Goal: Task Accomplishment & Management: Complete application form

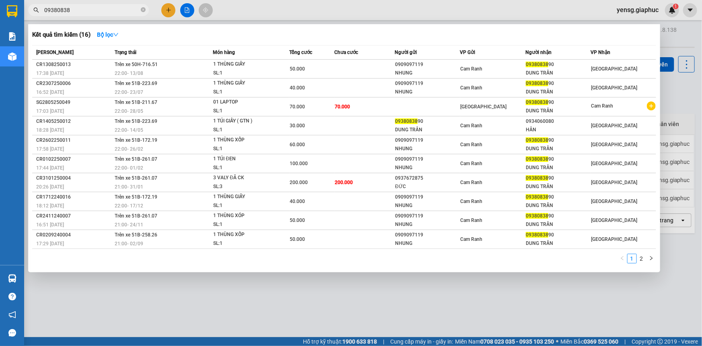
scroll to position [36, 0]
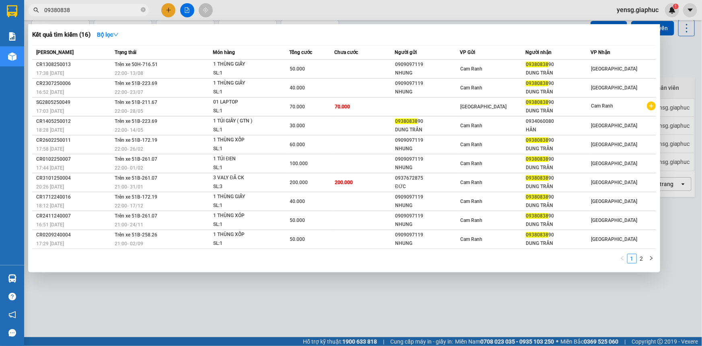
click at [268, 275] on div at bounding box center [351, 173] width 702 height 346
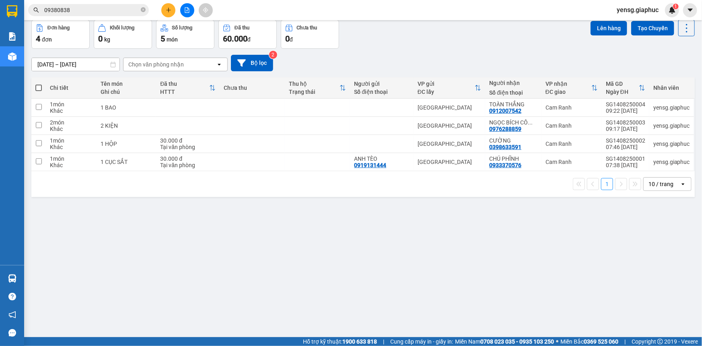
click at [249, 287] on div "ver 1.8.138 Kho gửi Trên xe Kho nhận Đơn hàng 4 đơn Khối lượng 0 kg Số lượng 5 …" at bounding box center [363, 161] width 670 height 346
click at [169, 8] on icon "plus" at bounding box center [168, 10] width 0 height 4
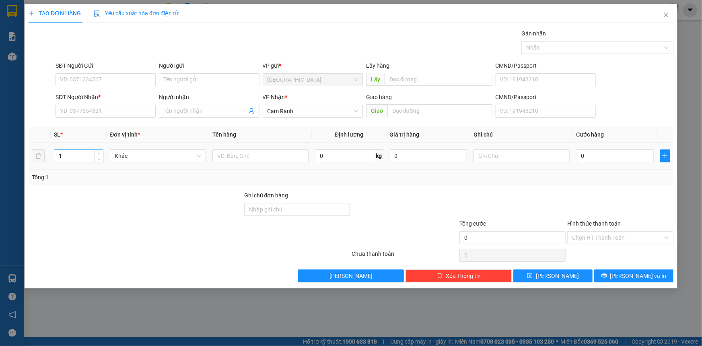
click at [65, 159] on input "1" at bounding box center [78, 156] width 49 height 12
type input "5"
click at [249, 156] on input "text" at bounding box center [260, 155] width 96 height 13
type input "5 THÙNG"
click at [117, 109] on input "SĐT Người Nhận *" at bounding box center [106, 111] width 100 height 13
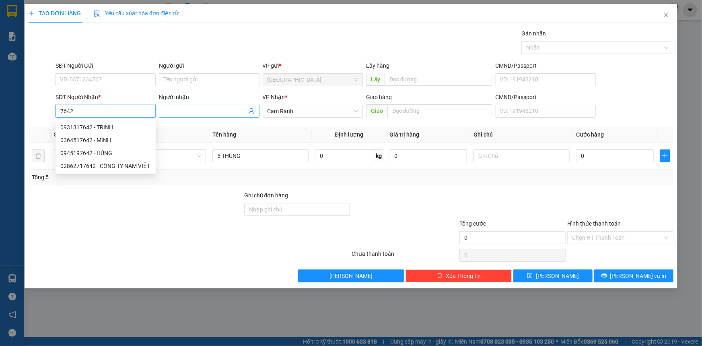
type input "7642"
click at [176, 108] on input "Người nhận" at bounding box center [205, 111] width 83 height 9
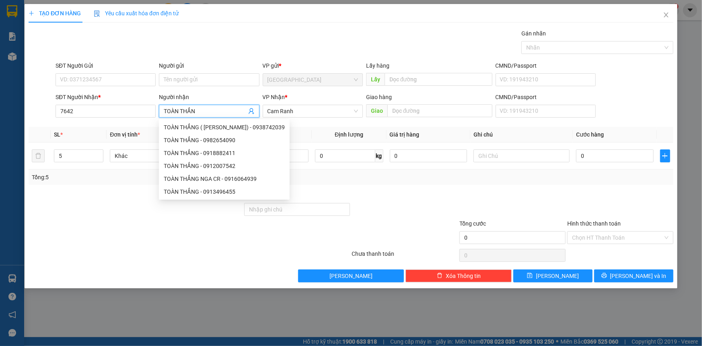
type input "TOÀN THẮNG"
click at [252, 141] on div "TOÀN THẮNG - 0982654090" at bounding box center [224, 140] width 121 height 9
type input "0982654090"
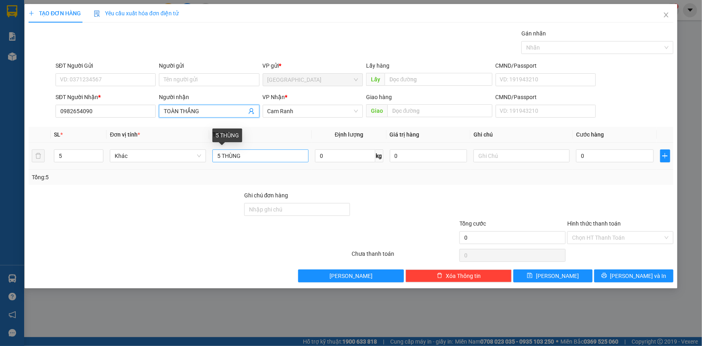
type input "TOÀN THẮNG"
click at [262, 160] on input "5 THÙNG" at bounding box center [260, 155] width 96 height 13
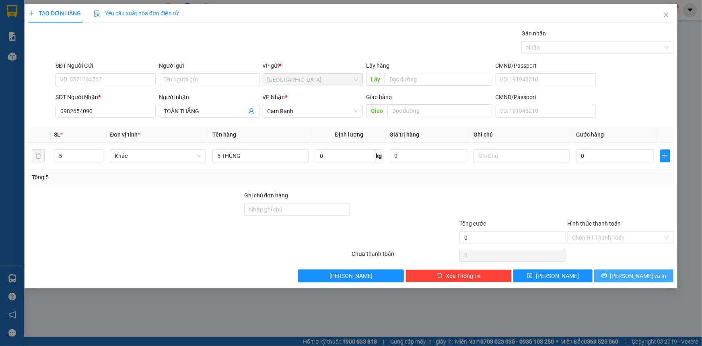
click at [642, 276] on span "[PERSON_NAME] và In" at bounding box center [639, 275] width 56 height 9
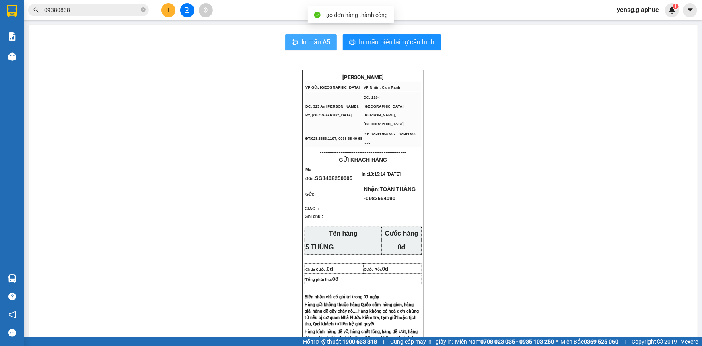
click at [312, 40] on span "In mẫu A5" at bounding box center [315, 42] width 29 height 10
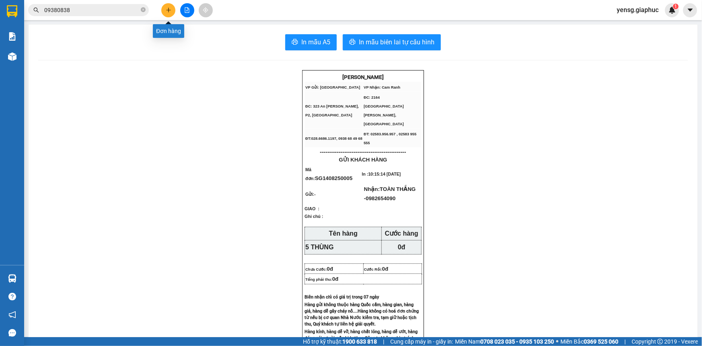
click at [169, 11] on icon "plus" at bounding box center [168, 10] width 0 height 4
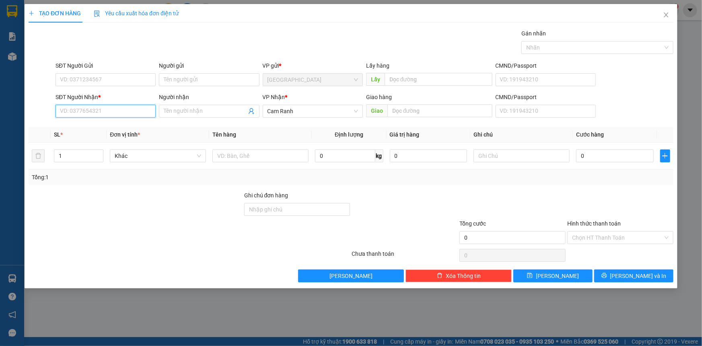
click at [107, 113] on input "SĐT Người Nhận *" at bounding box center [106, 111] width 100 height 13
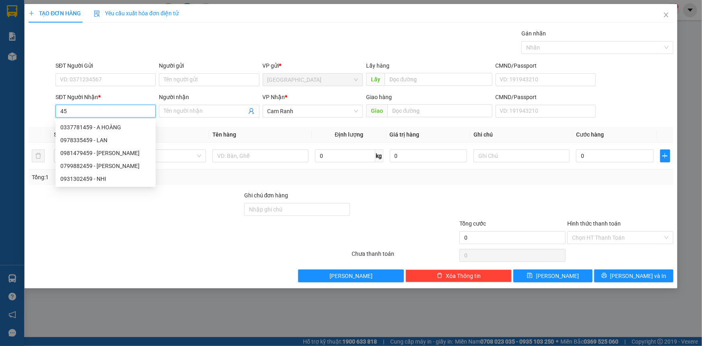
type input "4"
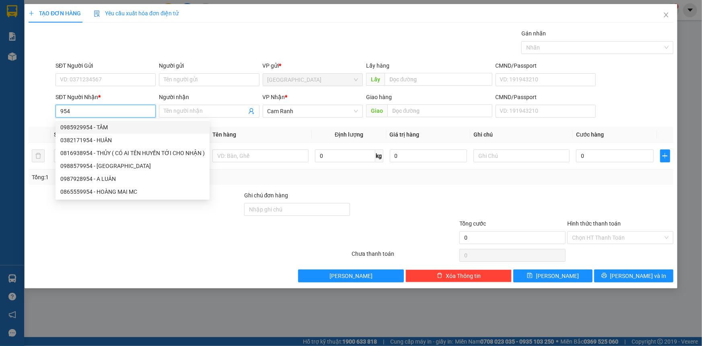
click at [98, 111] on input "954" at bounding box center [106, 111] width 100 height 13
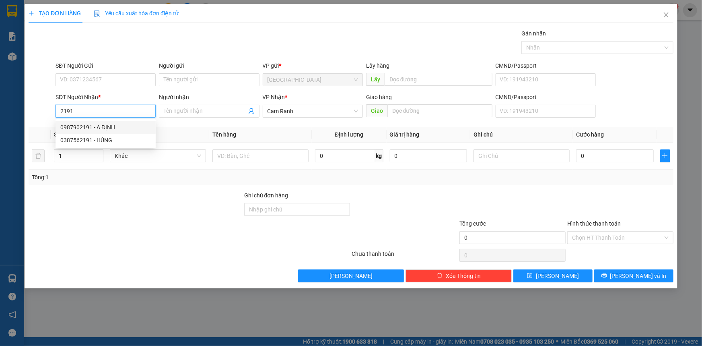
click at [113, 124] on div "0987902191 - A ĐỊNH" at bounding box center [105, 127] width 91 height 9
type input "0987902191"
type input "A ĐỊNH"
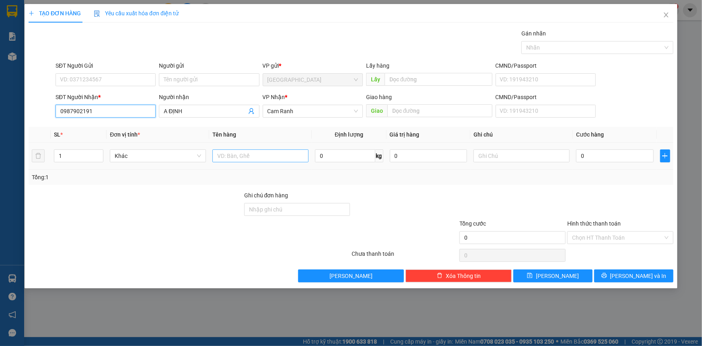
type input "0987902191"
click at [260, 155] on input "text" at bounding box center [260, 155] width 96 height 13
click at [656, 283] on div "TẠO ĐƠN HÀNG Yêu cầu xuất hóa đơn điện tử Transit Pickup Surcharge Ids Transit …" at bounding box center [351, 146] width 653 height 284
click at [652, 275] on button "[PERSON_NAME] và In" at bounding box center [633, 275] width 79 height 13
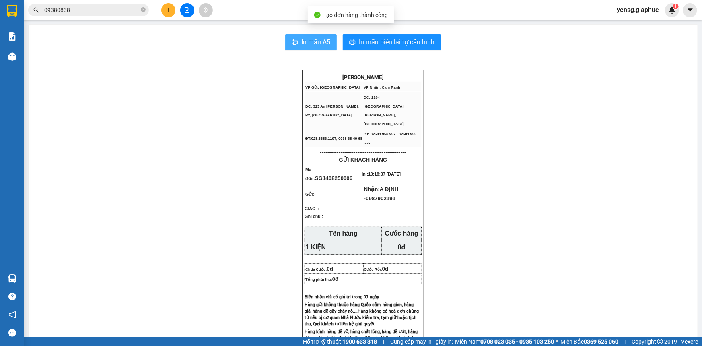
click at [324, 36] on button "In mẫu A5" at bounding box center [311, 42] width 52 height 16
click at [121, 14] on span "09380838" at bounding box center [88, 10] width 121 height 12
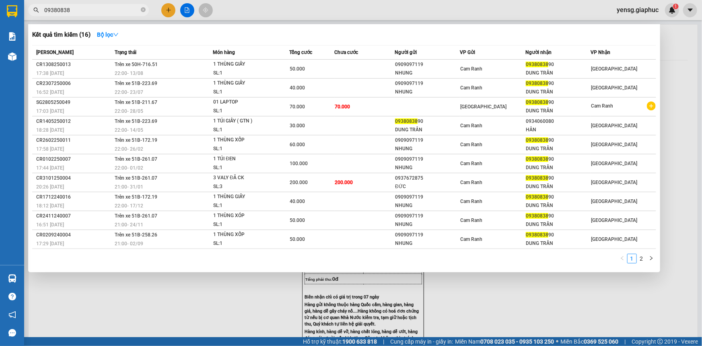
click at [123, 8] on input "09380838" at bounding box center [91, 10] width 95 height 9
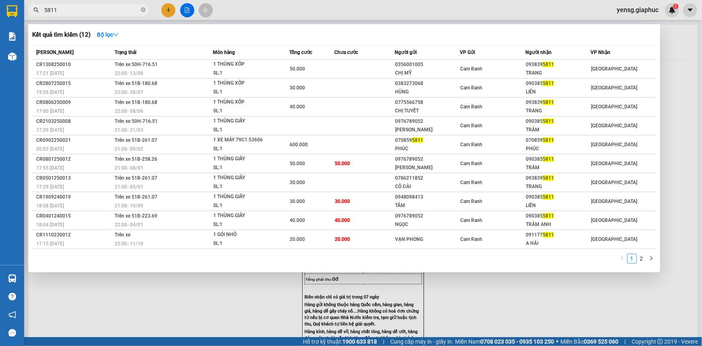
type input "5811"
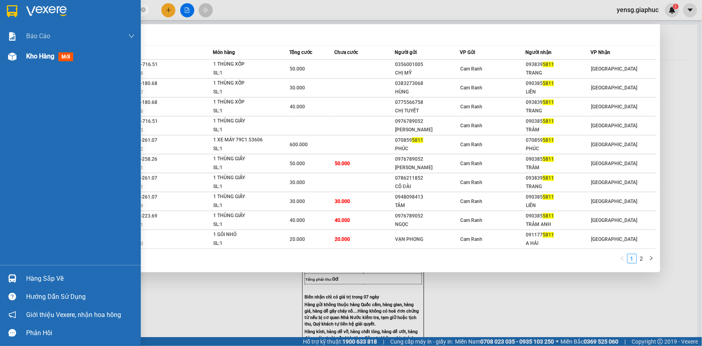
click at [21, 60] on div "Kho hàng mới" at bounding box center [70, 56] width 141 height 20
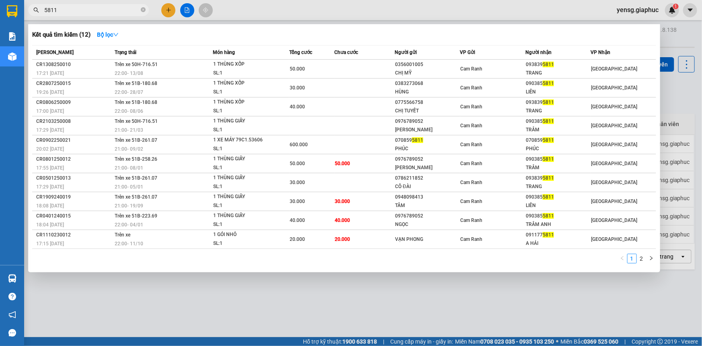
click at [291, 291] on div at bounding box center [351, 173] width 702 height 346
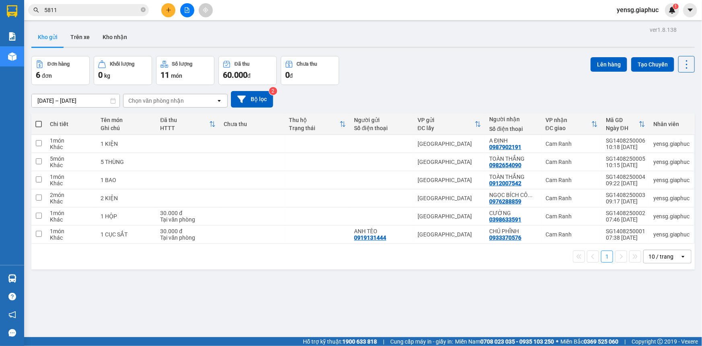
click at [174, 9] on button at bounding box center [168, 10] width 14 height 14
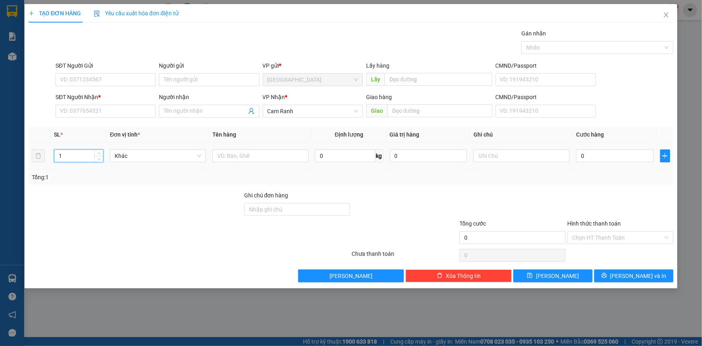
click at [88, 155] on input "1" at bounding box center [78, 156] width 49 height 12
type input "3"
click at [120, 117] on input "SĐT Người Nhận *" at bounding box center [106, 111] width 100 height 13
type input "0369153714"
click at [218, 113] on input "Người nhận" at bounding box center [205, 111] width 83 height 9
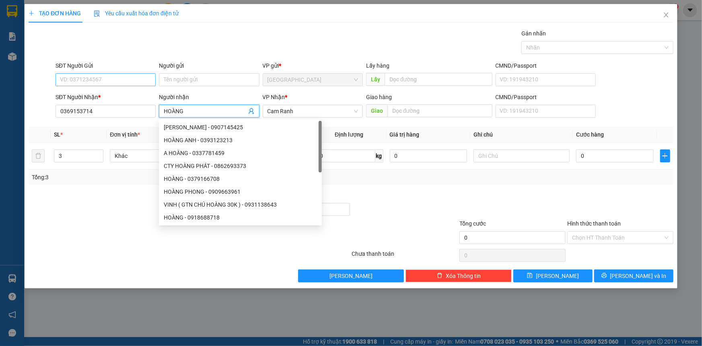
type input "HOÀNG"
click at [132, 77] on input "SĐT Người Gửi" at bounding box center [106, 79] width 100 height 13
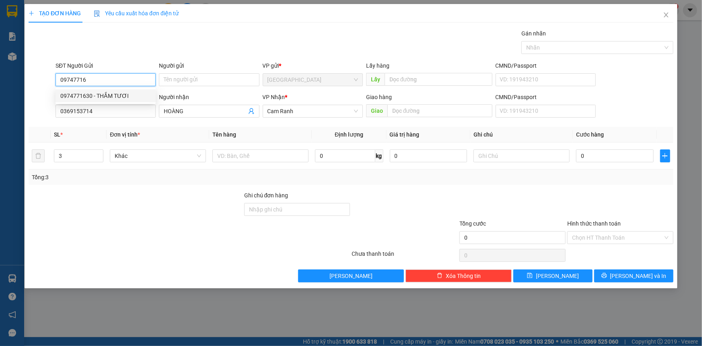
click at [125, 95] on div "0974771630 - THẮM TƯƠI" at bounding box center [105, 95] width 91 height 9
type input "0974771630"
type input "THẮM TƯƠI"
type input "0974771630"
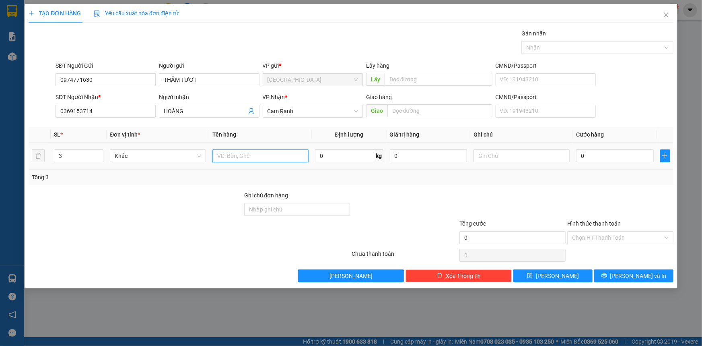
click at [253, 159] on input "text" at bounding box center [260, 155] width 96 height 13
type input "2 THÙNG + 1 CỤC TRẮNG"
click at [603, 161] on input "0" at bounding box center [615, 155] width 78 height 13
click at [604, 176] on div "Tổng: 3" at bounding box center [351, 177] width 639 height 9
click at [594, 238] on input "Hình thức thanh toán" at bounding box center [617, 237] width 91 height 12
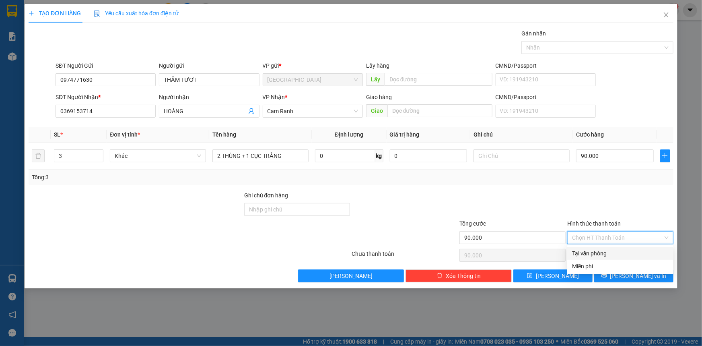
click at [595, 248] on div "Tại văn phòng" at bounding box center [620, 253] width 106 height 13
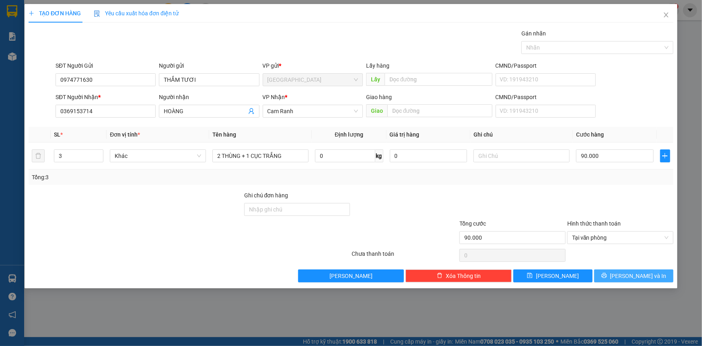
click at [618, 270] on button "[PERSON_NAME] và In" at bounding box center [633, 275] width 79 height 13
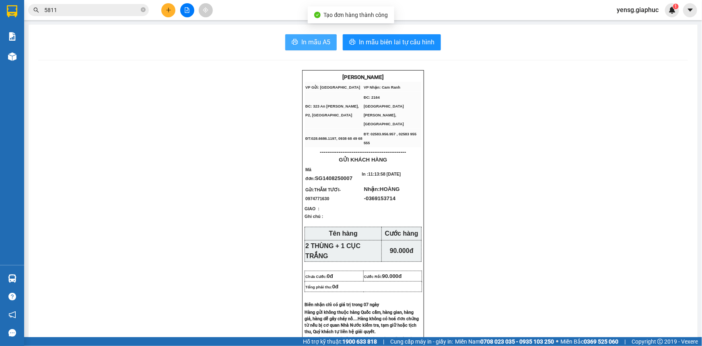
click at [324, 45] on span "In mẫu A5" at bounding box center [315, 42] width 29 height 10
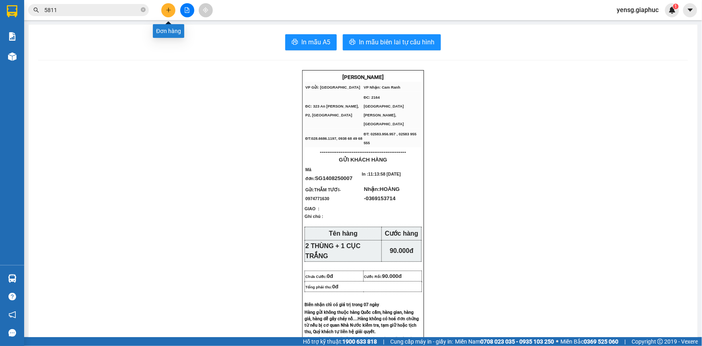
click at [168, 11] on icon "plus" at bounding box center [168, 10] width 0 height 4
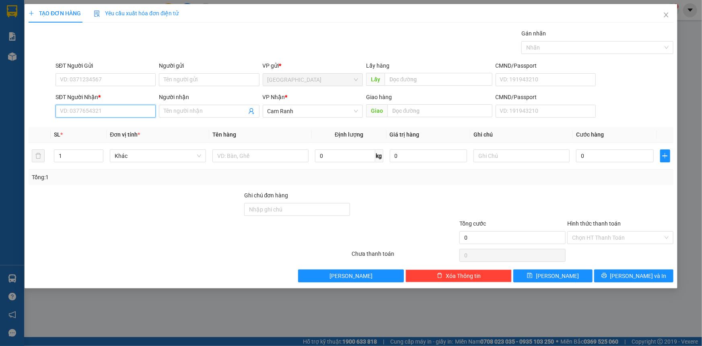
click at [129, 117] on input "SĐT Người Nhận *" at bounding box center [106, 111] width 100 height 13
click at [135, 127] on div "0374178796 - [GEOGRAPHIC_DATA]" at bounding box center [105, 127] width 91 height 9
type input "0374178796"
type input "TRUNG QUỐC NHẬT"
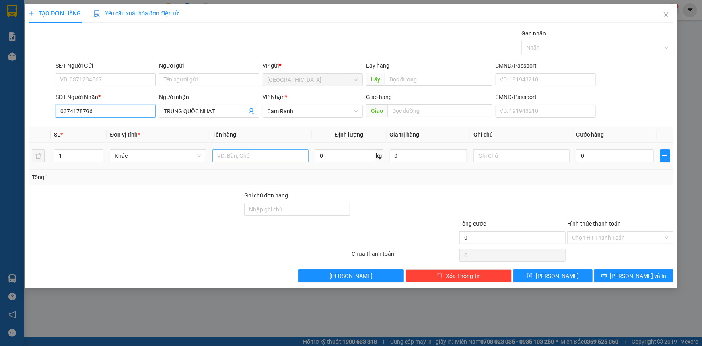
type input "0374178796"
click at [238, 157] on input "text" at bounding box center [260, 155] width 96 height 13
type input "1 THÙNG"
click at [649, 272] on span "[PERSON_NAME] và In" at bounding box center [639, 275] width 56 height 9
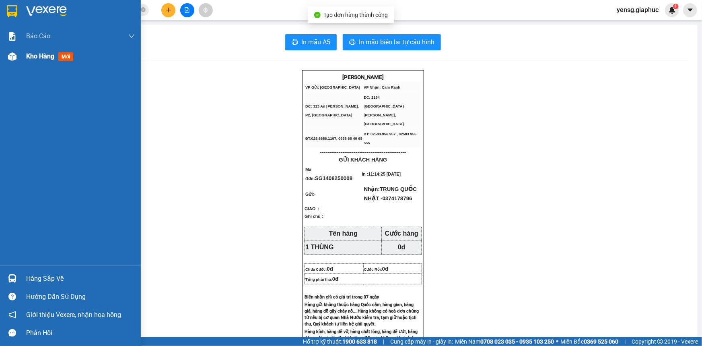
click at [24, 56] on div "Kho hàng mới" at bounding box center [70, 56] width 141 height 20
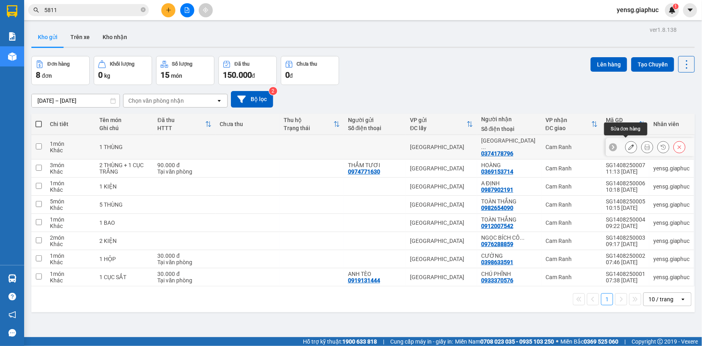
click at [626, 145] on button at bounding box center [631, 147] width 11 height 14
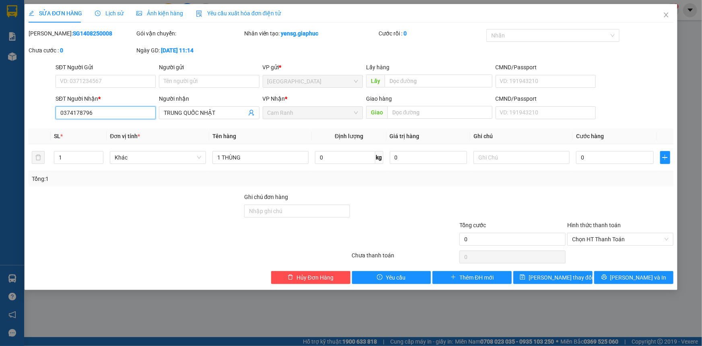
click at [116, 114] on input "0374178796" at bounding box center [106, 112] width 100 height 13
click at [663, 16] on span "Close" at bounding box center [666, 15] width 23 height 23
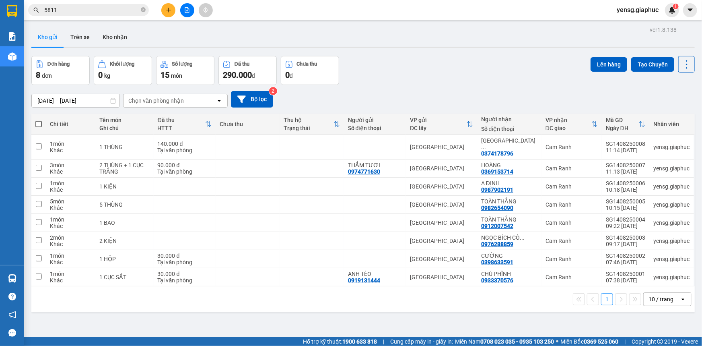
click at [166, 8] on icon "plus" at bounding box center [169, 10] width 6 height 6
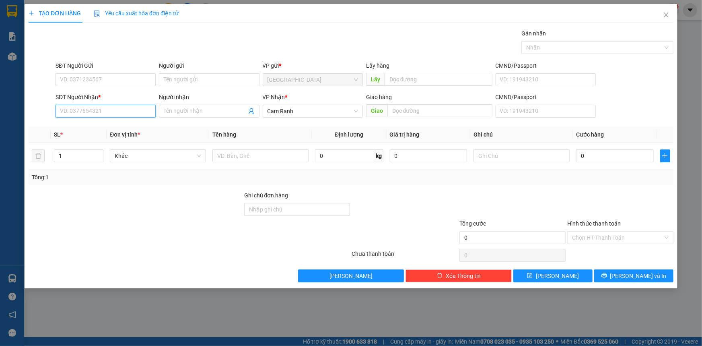
click at [120, 109] on input "SĐT Người Nhận *" at bounding box center [106, 111] width 100 height 13
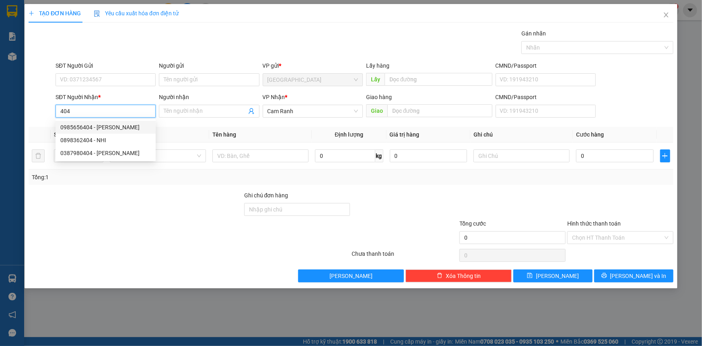
click at [131, 127] on div "0985656404 - [PERSON_NAME]" at bounding box center [105, 127] width 91 height 9
type input "0985656404"
type input "[PERSON_NAME]"
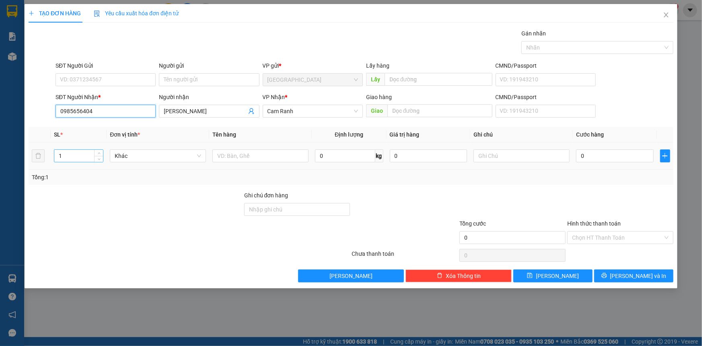
type input "0985656404"
click at [68, 161] on input "1" at bounding box center [78, 156] width 49 height 12
type input "5"
click at [225, 153] on input "text" at bounding box center [260, 155] width 96 height 13
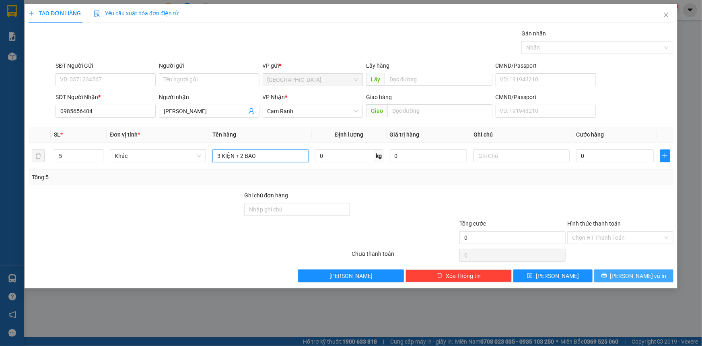
type input "3 KIỆN + 2 BAO"
click at [638, 278] on span "[PERSON_NAME] và In" at bounding box center [639, 275] width 56 height 9
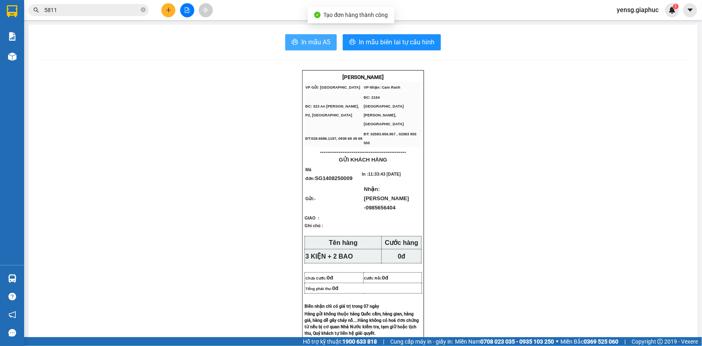
click at [315, 39] on span "In mẫu A5" at bounding box center [315, 42] width 29 height 10
click at [18, 65] on div "Kho hàng mới" at bounding box center [12, 56] width 24 height 20
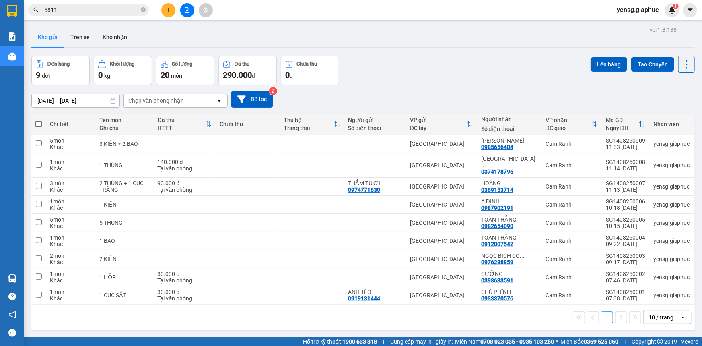
click at [164, 10] on button at bounding box center [168, 10] width 14 height 14
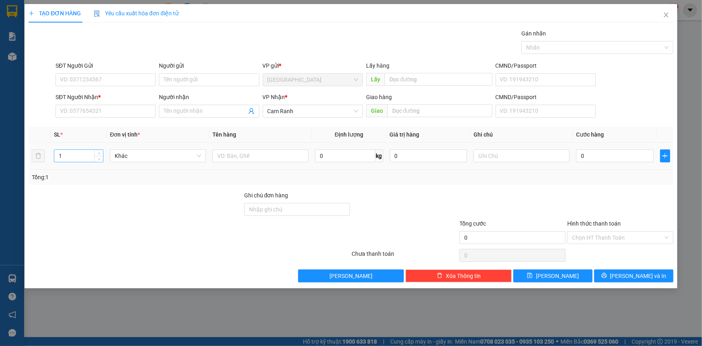
click at [75, 151] on input "1" at bounding box center [78, 156] width 49 height 12
type input "5"
click at [255, 161] on input "text" at bounding box center [260, 155] width 96 height 13
type input "5 THÙNG"
click at [123, 113] on input "SĐT Người Nhận *" at bounding box center [106, 111] width 100 height 13
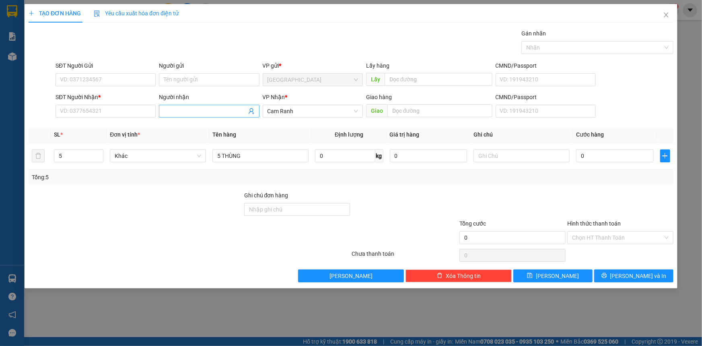
click at [193, 110] on input "Người nhận" at bounding box center [205, 111] width 83 height 9
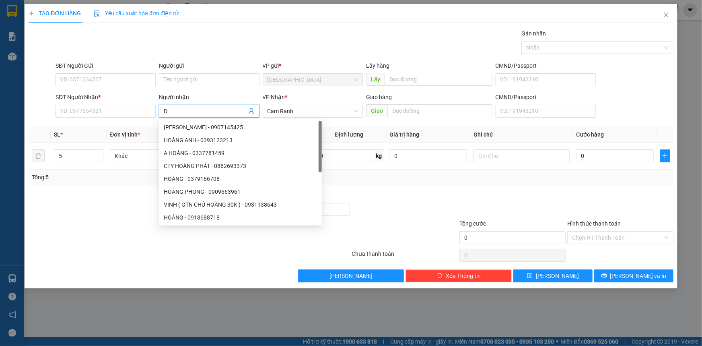
type input "D"
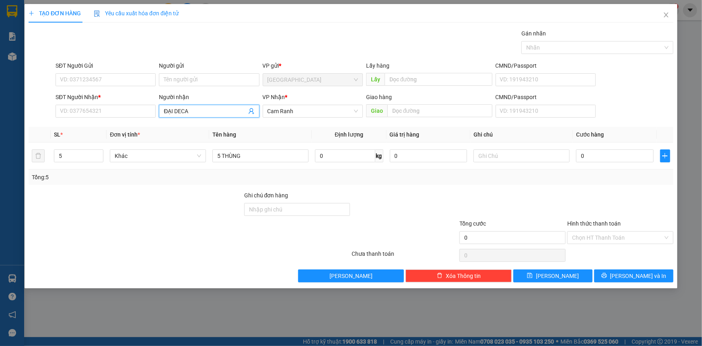
type input "ĐẠI DECAL"
click at [178, 108] on input "ĐẠI DECAL" at bounding box center [205, 111] width 83 height 9
click at [105, 111] on input "SĐT Người Nhận *" at bounding box center [106, 111] width 100 height 13
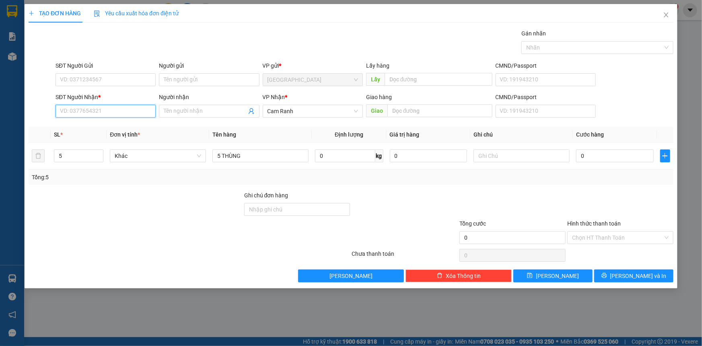
click at [105, 111] on input "SĐT Người Nhận *" at bounding box center [106, 111] width 100 height 13
type input "03592131"
click at [124, 129] on div "0359213196 - ĐẠI DECAL (NHẬT)" at bounding box center [105, 127] width 91 height 9
click at [639, 274] on span "[PERSON_NAME] và In" at bounding box center [639, 275] width 56 height 9
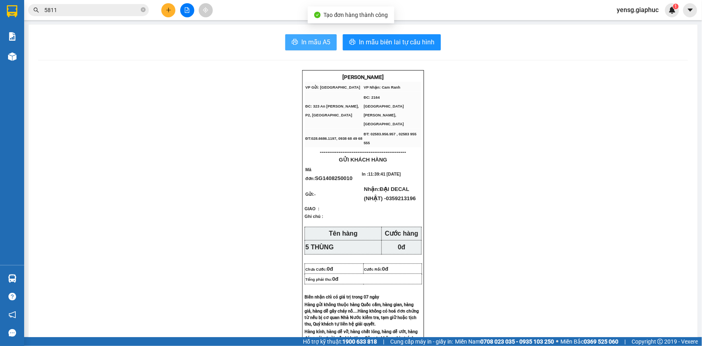
click at [292, 45] on icon "printer" at bounding box center [295, 42] width 6 height 6
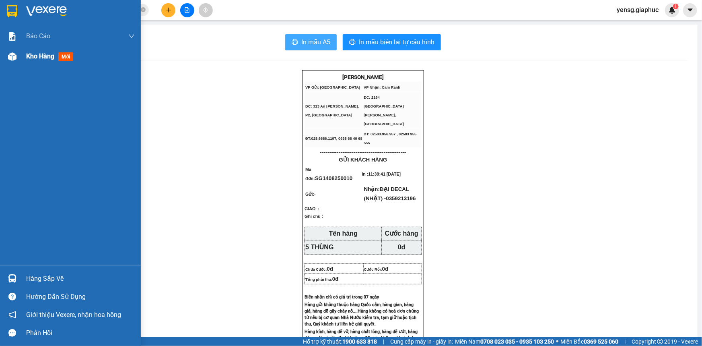
click at [8, 57] on img at bounding box center [12, 56] width 8 height 8
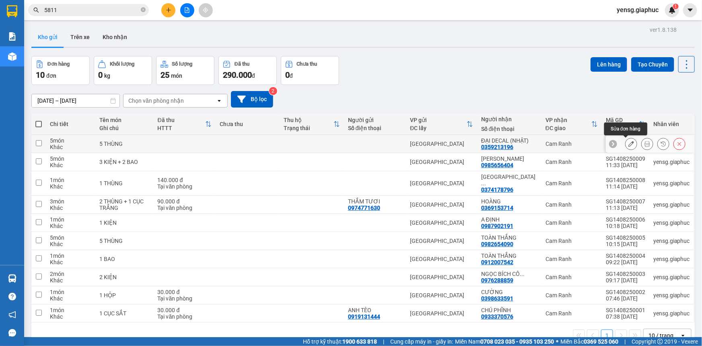
click at [626, 144] on button at bounding box center [631, 144] width 11 height 14
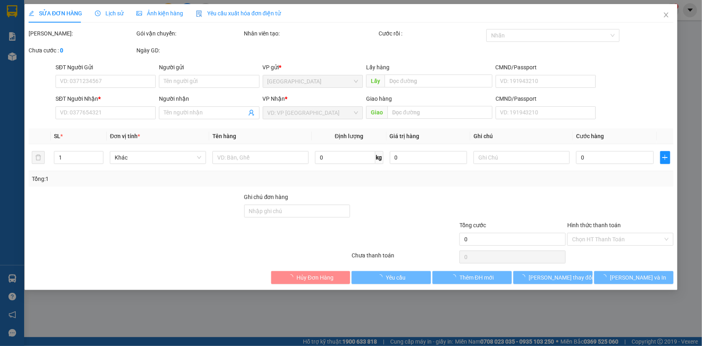
type input "0359213196"
type input "ĐẠI DECAL (NHẬT)"
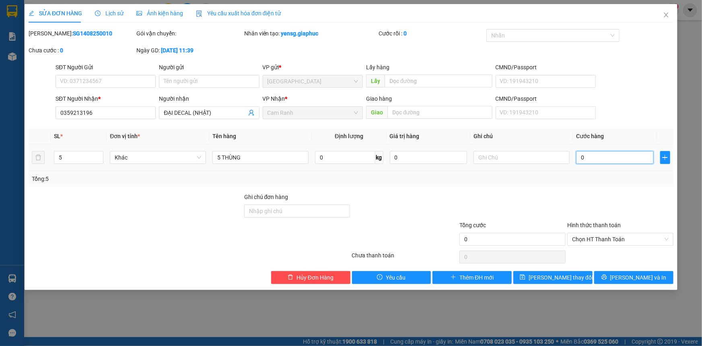
click at [596, 155] on input "0" at bounding box center [615, 157] width 78 height 13
type input "2"
type input "20"
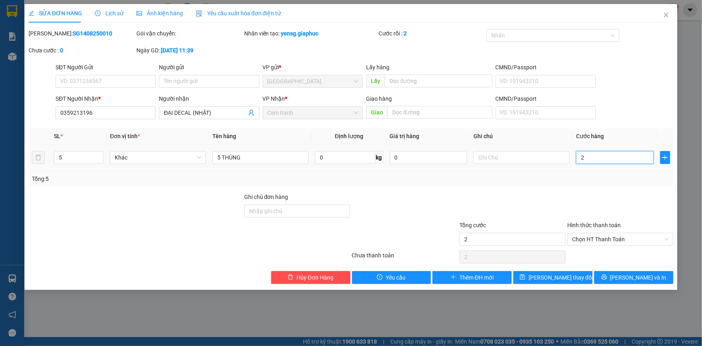
type input "20"
type input "200"
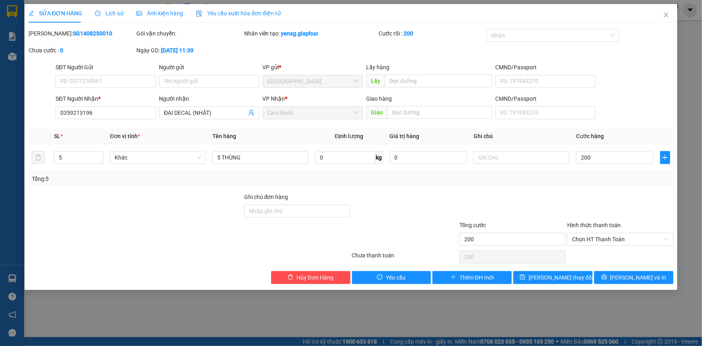
type input "200.000"
click at [555, 201] on div at bounding box center [513, 206] width 108 height 28
click at [617, 239] on span "Chọn HT Thanh Toán" at bounding box center [620, 239] width 97 height 12
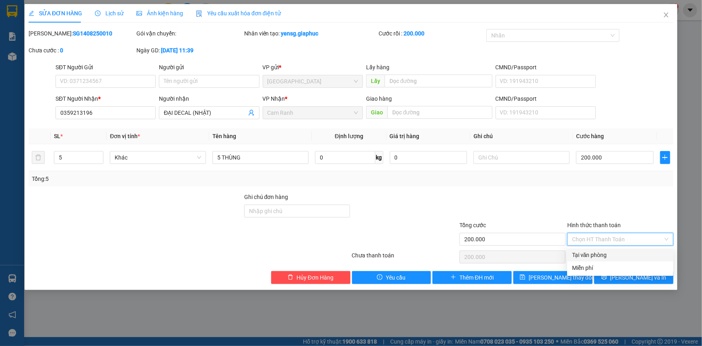
click at [618, 254] on div "Tại văn phòng" at bounding box center [620, 254] width 97 height 9
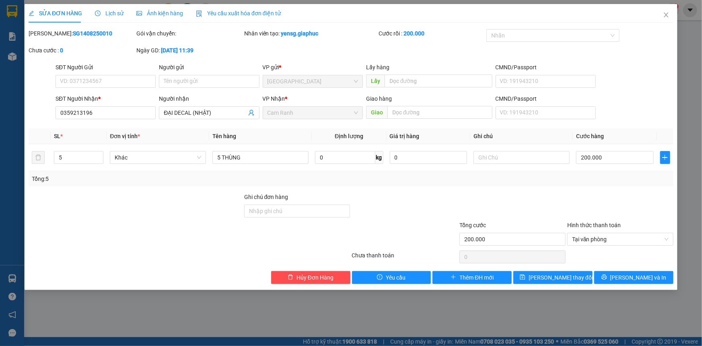
click at [624, 221] on div "Hình thức thanh toán" at bounding box center [620, 227] width 106 height 12
click at [647, 276] on span "[PERSON_NAME] và In" at bounding box center [639, 277] width 56 height 9
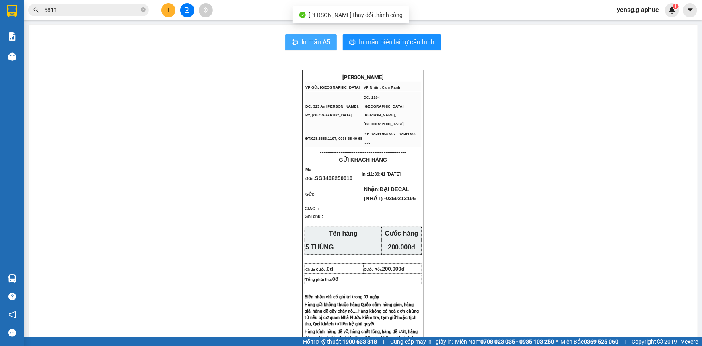
click at [314, 40] on span "In mẫu A5" at bounding box center [315, 42] width 29 height 10
click at [323, 36] on button "In mẫu A5" at bounding box center [311, 42] width 52 height 16
click at [308, 46] on span "In mẫu A5" at bounding box center [315, 42] width 29 height 10
click at [326, 149] on p "----------------------------------------------" at bounding box center [363, 152] width 117 height 6
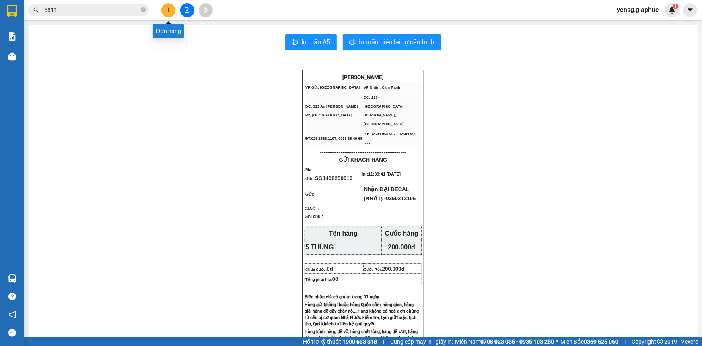
click at [172, 8] on button at bounding box center [168, 10] width 14 height 14
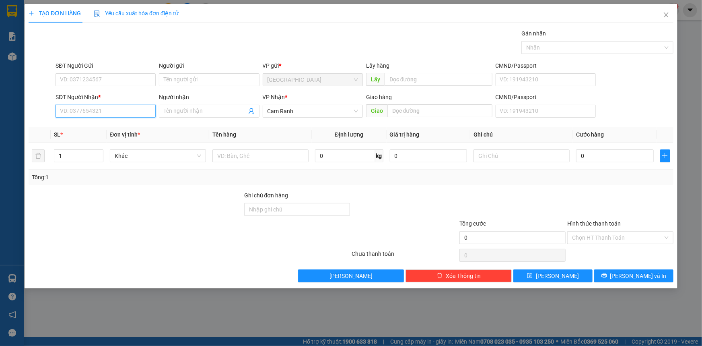
click at [96, 111] on input "SĐT Người Nhận *" at bounding box center [106, 111] width 100 height 13
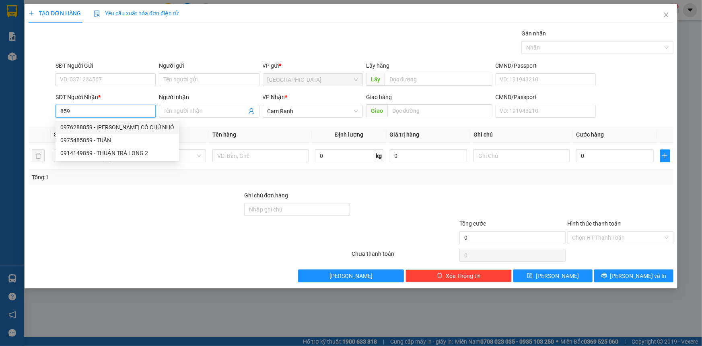
click at [117, 128] on div "0976288859 - [PERSON_NAME] CÔ CHỦ NHỎ" at bounding box center [117, 127] width 114 height 9
type input "0976288859"
type input "[PERSON_NAME] CÔ CHỦ NHỎ"
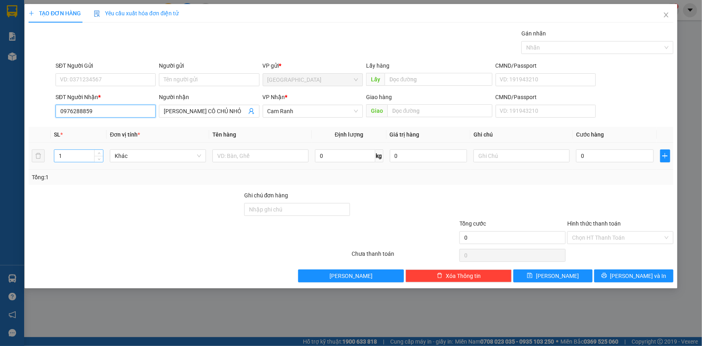
type input "0976288859"
click at [88, 156] on input "1" at bounding box center [78, 156] width 49 height 12
click at [226, 155] on input "text" at bounding box center [260, 155] width 96 height 13
click at [629, 275] on span "[PERSON_NAME] và In" at bounding box center [639, 275] width 56 height 9
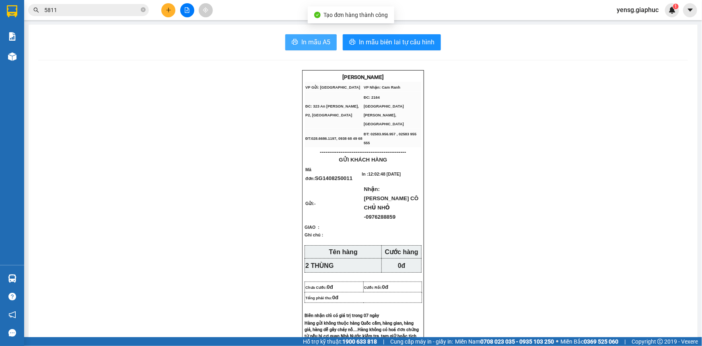
click at [317, 45] on span "In mẫu A5" at bounding box center [315, 42] width 29 height 10
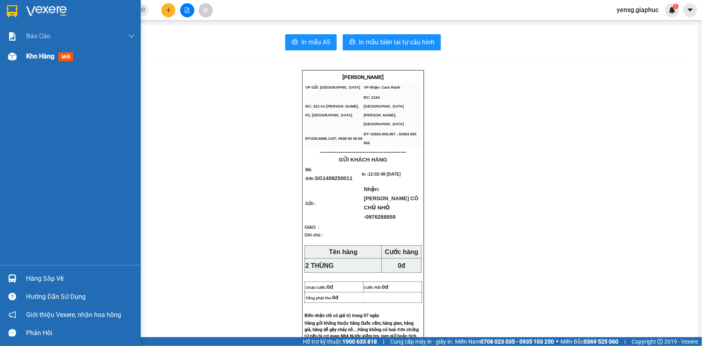
click at [10, 60] on div at bounding box center [12, 57] width 14 height 14
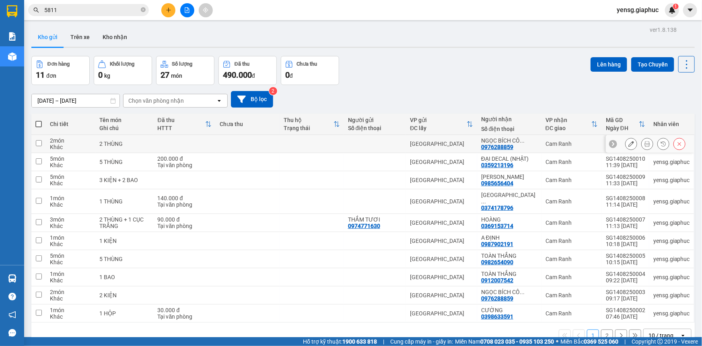
click at [626, 143] on button at bounding box center [631, 144] width 11 height 14
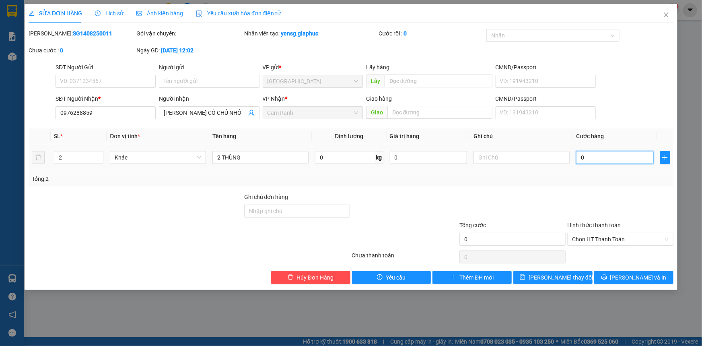
click at [580, 159] on input "0" at bounding box center [615, 157] width 78 height 13
click at [594, 186] on div "Tổng: 2" at bounding box center [351, 178] width 645 height 15
click at [547, 267] on div "Total Paid Fee 0 Total UnPaid Fee 0 Cash Collection Total Fee Mã ĐH: SG14082500…" at bounding box center [351, 156] width 645 height 255
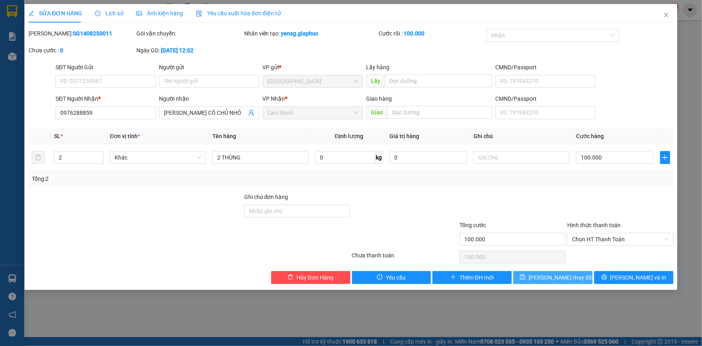
click at [545, 279] on span "[PERSON_NAME] thay đổi" at bounding box center [561, 277] width 64 height 9
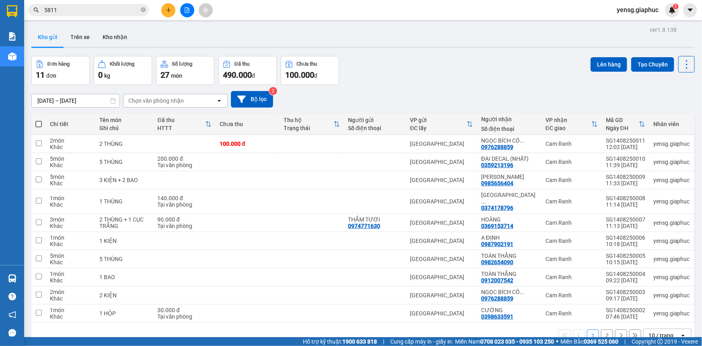
click at [160, 9] on div at bounding box center [187, 10] width 60 height 14
click at [166, 10] on icon "plus" at bounding box center [169, 10] width 6 height 6
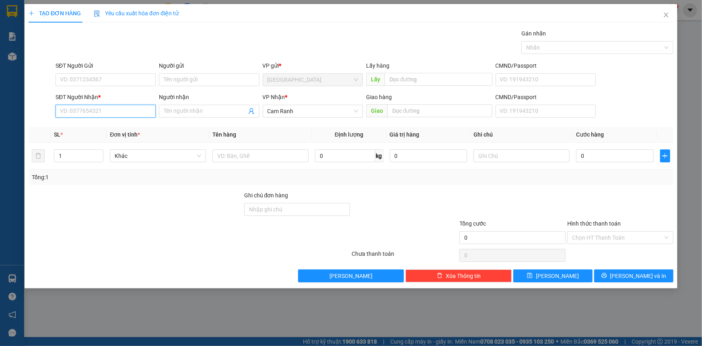
click at [79, 106] on input "SĐT Người Nhận *" at bounding box center [106, 111] width 100 height 13
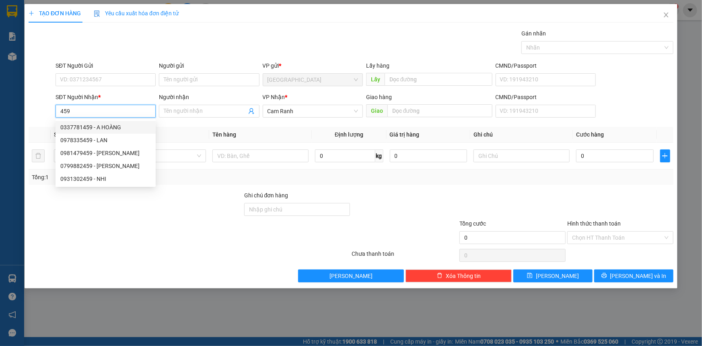
click at [96, 111] on input "459" at bounding box center [106, 111] width 100 height 13
click at [105, 138] on div "0778576695 - [GEOGRAPHIC_DATA]" at bounding box center [105, 140] width 91 height 9
type input "0778576695"
type input "BA NINH"
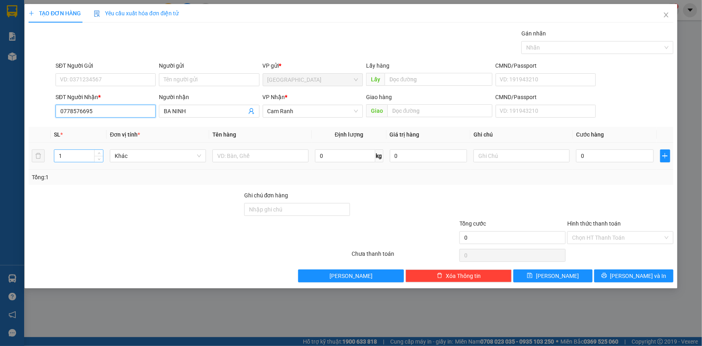
type input "0778576695"
click at [83, 156] on input "1" at bounding box center [78, 156] width 49 height 12
click at [243, 160] on input "text" at bounding box center [260, 155] width 96 height 13
click at [622, 265] on div "Transit Pickup Surcharge Ids Transit Deliver Surcharge Ids Transit Deliver Surc…" at bounding box center [351, 155] width 645 height 253
click at [607, 277] on icon "printer" at bounding box center [605, 275] width 6 height 6
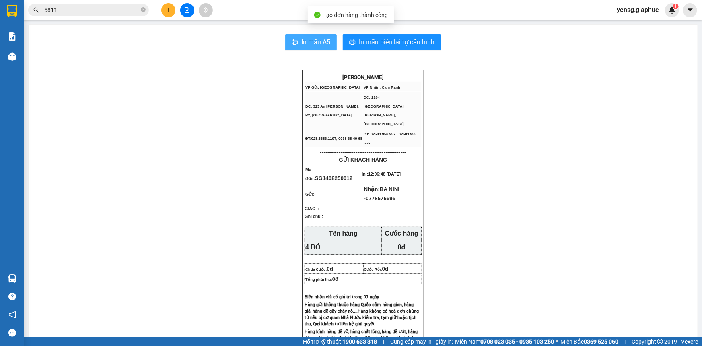
click at [305, 37] on span "In mẫu A5" at bounding box center [315, 42] width 29 height 10
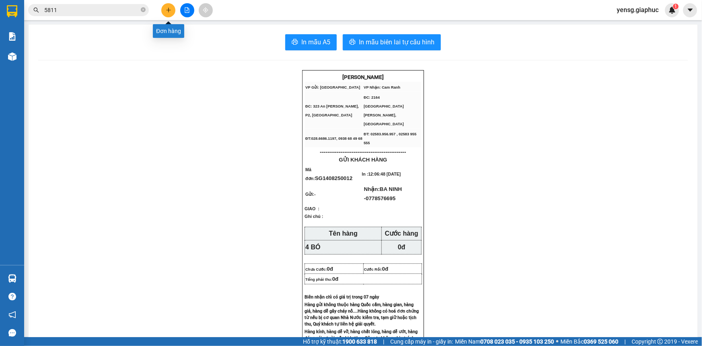
click at [166, 8] on icon "plus" at bounding box center [169, 10] width 6 height 6
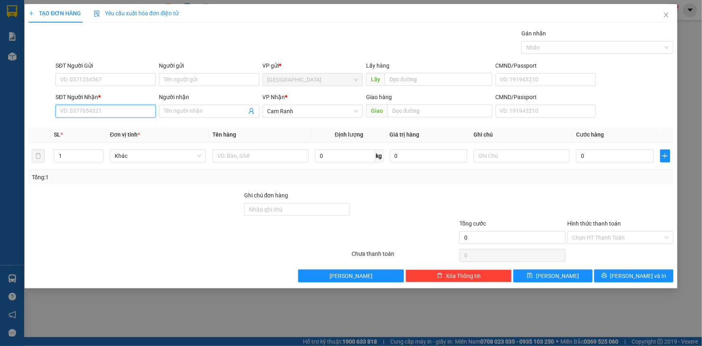
click at [100, 106] on input "SĐT Người Nhận *" at bounding box center [106, 111] width 100 height 13
click at [222, 150] on input "text" at bounding box center [260, 155] width 96 height 13
type input "1 THÙNG"
click at [134, 110] on input "SĐT Người Nhận *" at bounding box center [106, 111] width 100 height 13
type input "0903544774"
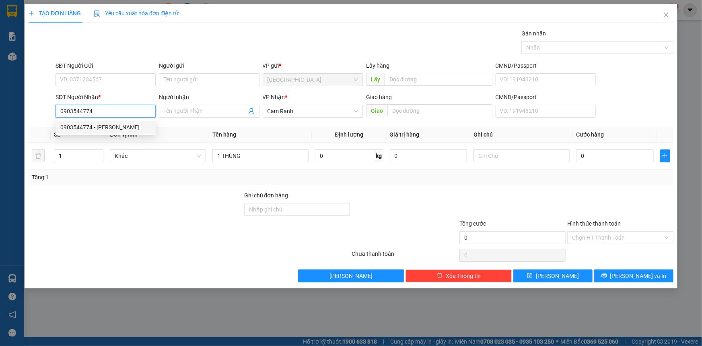
click at [135, 122] on div "0903544774 - [PERSON_NAME]" at bounding box center [106, 127] width 100 height 13
type input "[PERSON_NAME]"
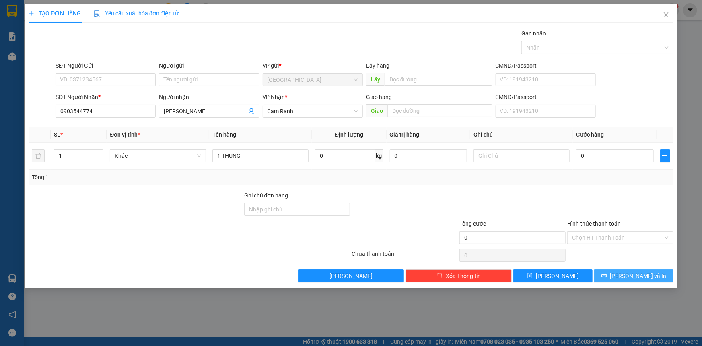
click at [652, 280] on button "[PERSON_NAME] và In" at bounding box center [633, 275] width 79 height 13
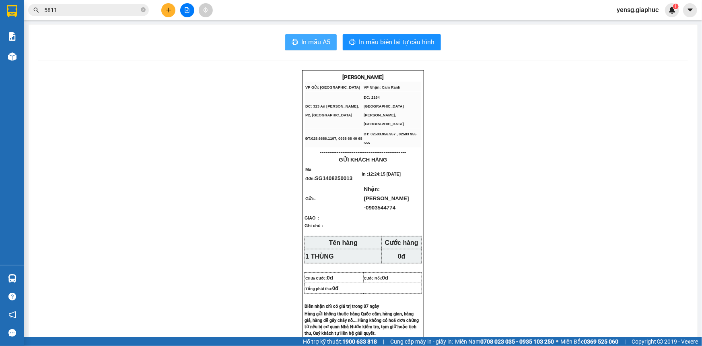
click at [308, 45] on span "In mẫu A5" at bounding box center [315, 42] width 29 height 10
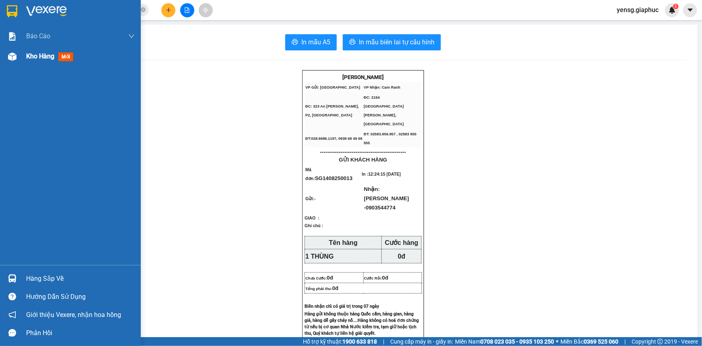
click at [13, 60] on img at bounding box center [12, 56] width 8 height 8
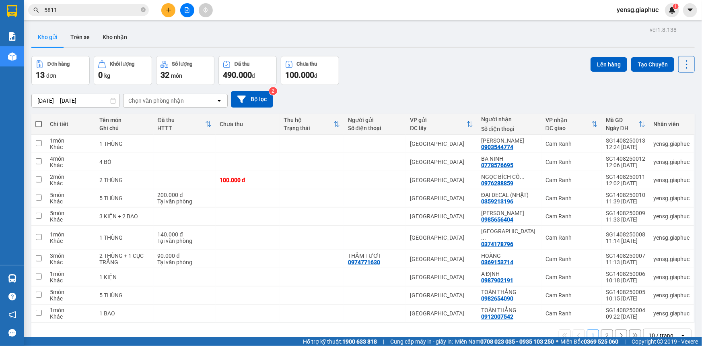
click at [162, 7] on button at bounding box center [168, 10] width 14 height 14
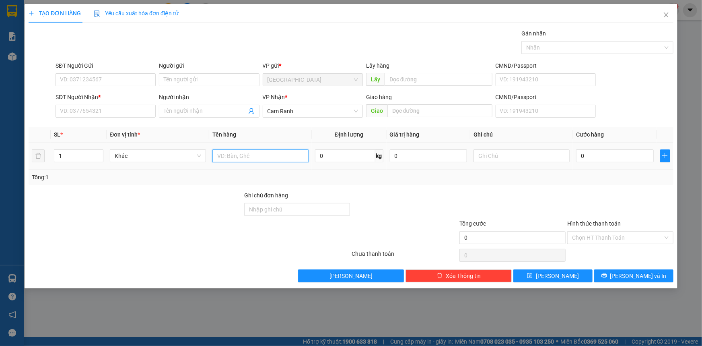
click at [250, 161] on input "text" at bounding box center [260, 155] width 96 height 13
type input "1 BAO"
click at [133, 107] on input "SĐT Người Nhận *" at bounding box center [106, 111] width 100 height 13
type input "292"
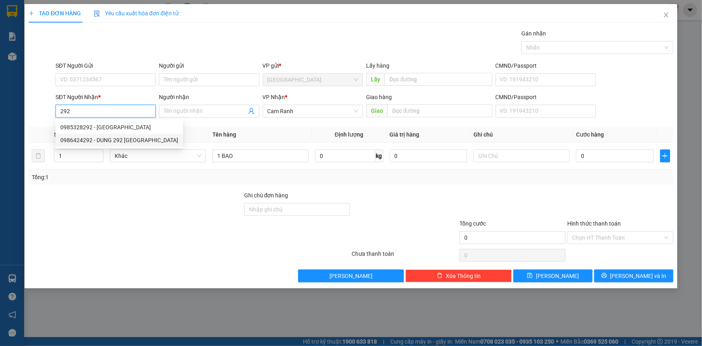
drag, startPoint x: 135, startPoint y: 138, endPoint x: 415, endPoint y: 212, distance: 289.1
click at [137, 138] on div "0986424292 - DUNG 292 [GEOGRAPHIC_DATA]" at bounding box center [119, 140] width 118 height 9
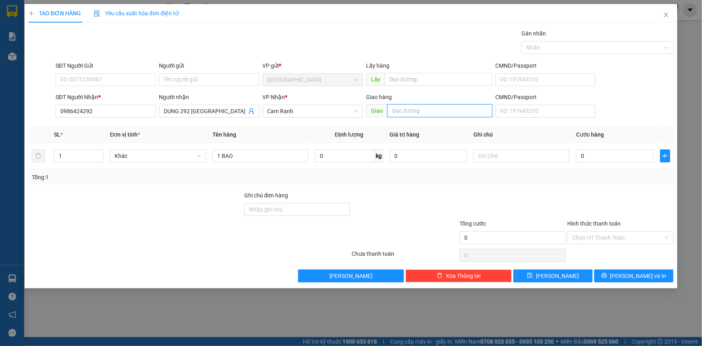
click at [415, 113] on input "text" at bounding box center [440, 110] width 105 height 13
click at [624, 270] on button "[PERSON_NAME] và In" at bounding box center [633, 275] width 79 height 13
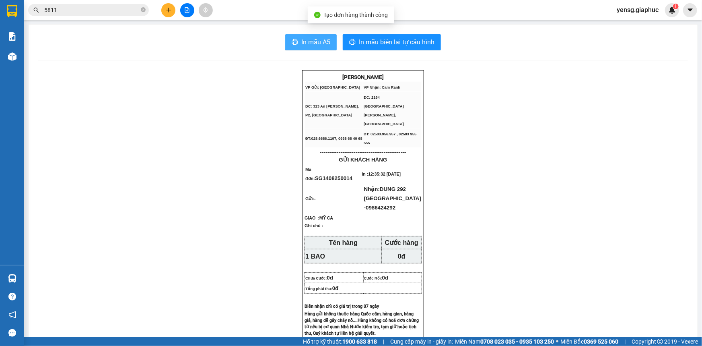
click at [303, 41] on span "In mẫu A5" at bounding box center [315, 42] width 29 height 10
click at [169, 11] on icon "plus" at bounding box center [168, 10] width 0 height 4
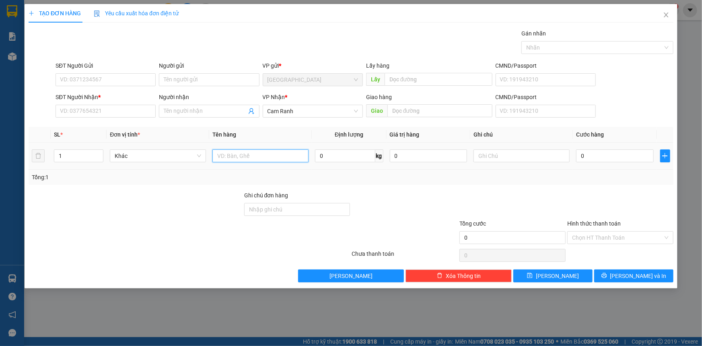
click at [245, 158] on input "text" at bounding box center [260, 155] width 96 height 13
type input "1 CỤC"
click at [138, 108] on input "SĐT Người Nhận *" at bounding box center [106, 111] width 100 height 13
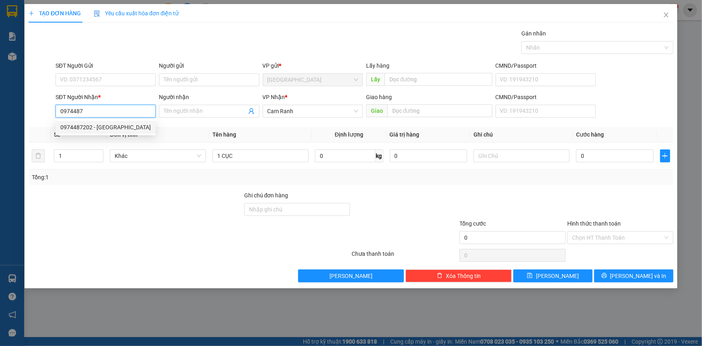
click at [132, 128] on div "0974487202 - [GEOGRAPHIC_DATA]" at bounding box center [105, 127] width 91 height 9
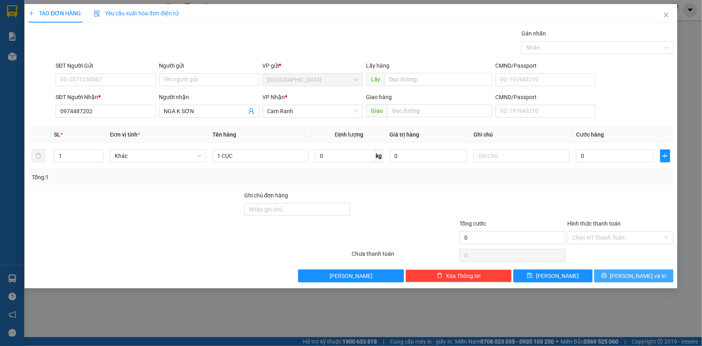
click at [651, 276] on button "[PERSON_NAME] và In" at bounding box center [633, 275] width 79 height 13
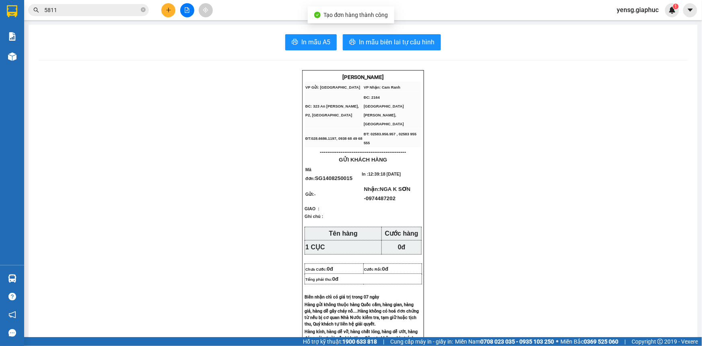
click at [298, 49] on button "In mẫu A5" at bounding box center [311, 42] width 52 height 16
click at [86, 9] on input "5811" at bounding box center [91, 10] width 95 height 9
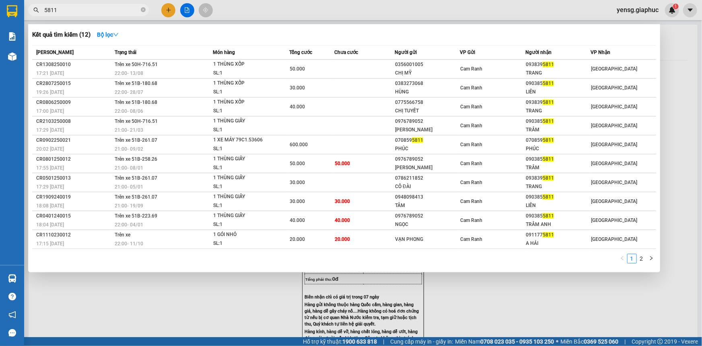
click at [86, 9] on input "5811" at bounding box center [91, 10] width 95 height 9
click at [169, 14] on div at bounding box center [351, 173] width 702 height 346
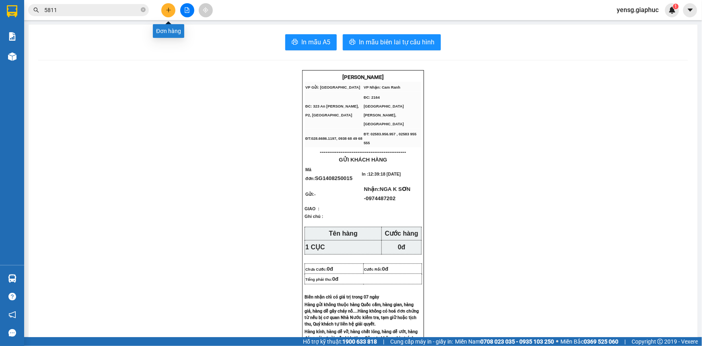
click at [169, 14] on button at bounding box center [168, 10] width 14 height 14
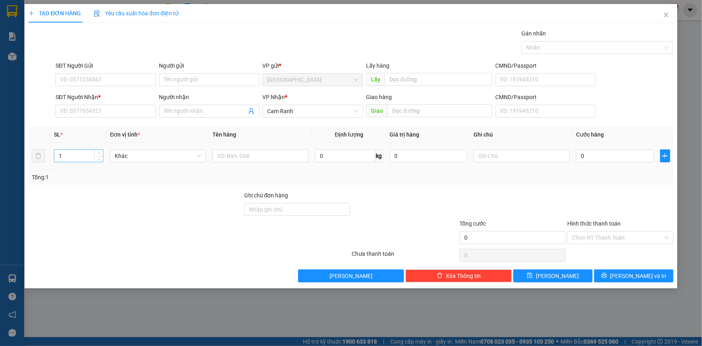
click at [68, 152] on input "1" at bounding box center [78, 156] width 49 height 12
type input "2"
click at [273, 157] on input "text" at bounding box center [260, 155] width 96 height 13
type input "2 THÙNG"
click at [165, 113] on input "Người nhận" at bounding box center [205, 111] width 83 height 9
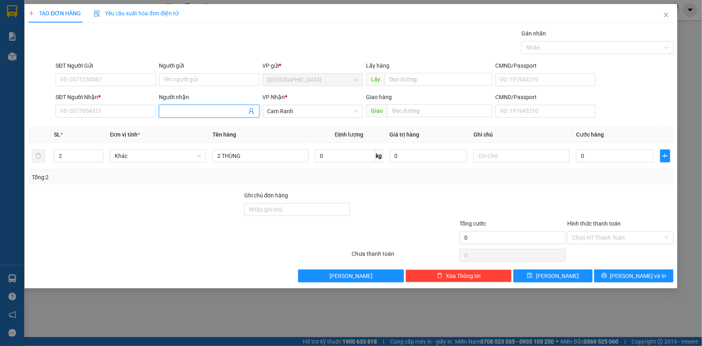
type input "A"
click at [207, 114] on input "ÁI VY" at bounding box center [205, 111] width 83 height 9
click at [209, 113] on input "ÁI VY" at bounding box center [205, 111] width 83 height 9
type input "Á"
type input "A"
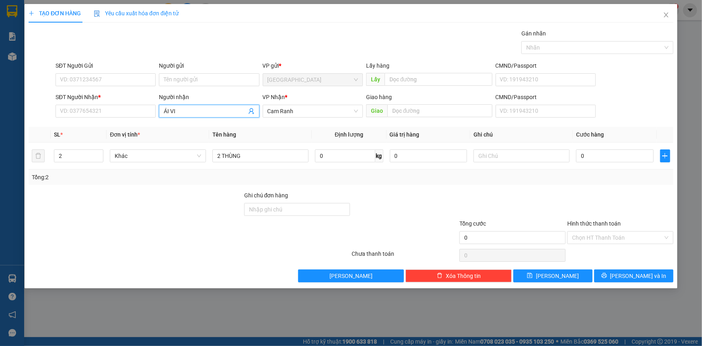
type input "ÁI VI"
click at [113, 109] on input "SĐT Người Nhận *" at bounding box center [106, 111] width 100 height 13
click at [114, 130] on div "0367115675 - ÁI VY MC" at bounding box center [105, 127] width 91 height 9
type input "0367115675"
type input "ÁI VY MC"
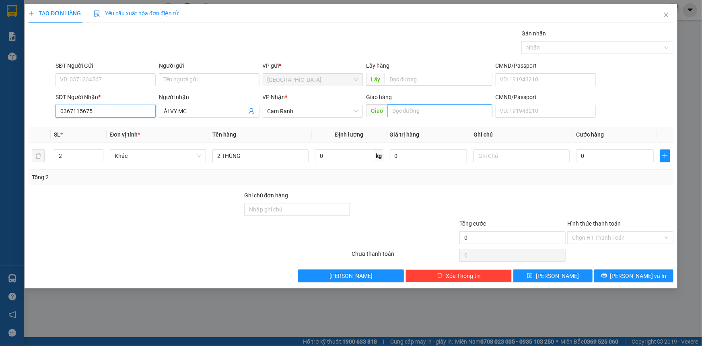
type input "0367115675"
click at [426, 113] on input "text" at bounding box center [440, 110] width 105 height 13
type input "MỸ"
click at [636, 280] on button "[PERSON_NAME] và In" at bounding box center [633, 275] width 79 height 13
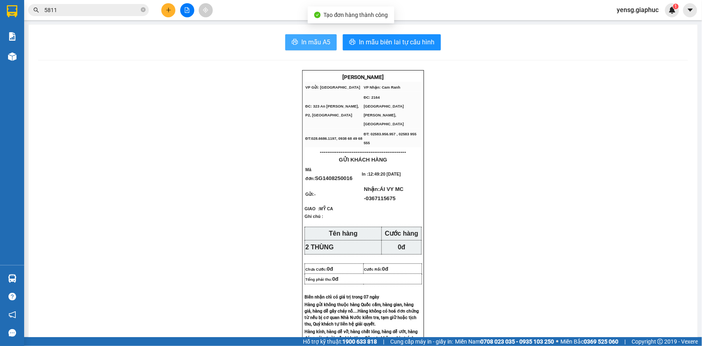
click at [310, 45] on span "In mẫu A5" at bounding box center [315, 42] width 29 height 10
click at [170, 11] on icon "plus" at bounding box center [169, 10] width 6 height 6
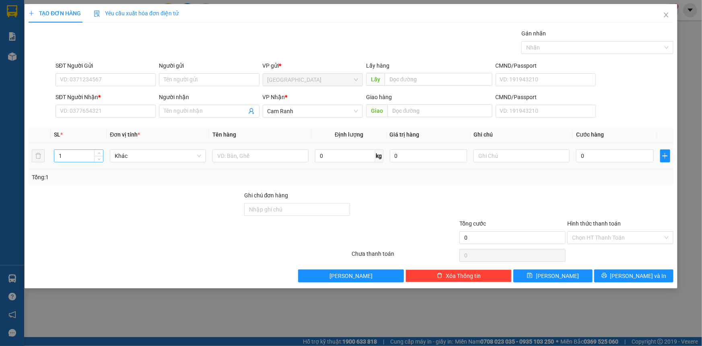
click at [71, 153] on input "1" at bounding box center [78, 156] width 49 height 12
type input "2"
type input "3"
click at [218, 155] on input "text" at bounding box center [260, 155] width 96 height 13
type input "2 THÙNG XỐP + 1 BAO"
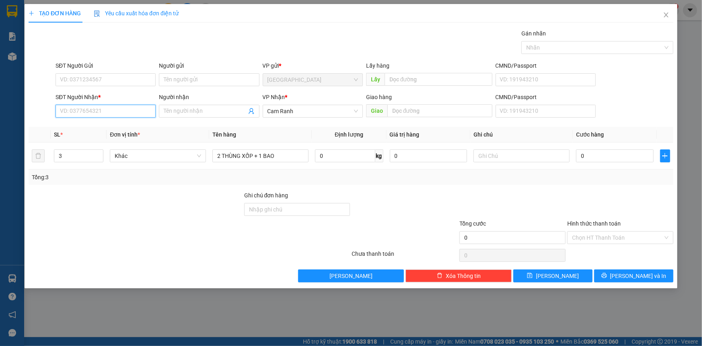
click at [131, 116] on input "SĐT Người Nhận *" at bounding box center [106, 111] width 100 height 13
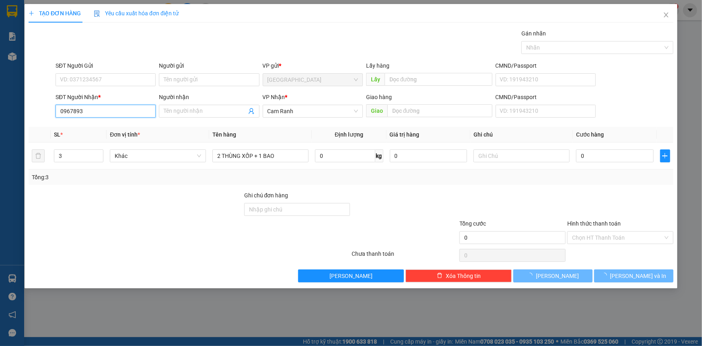
type input "09678936"
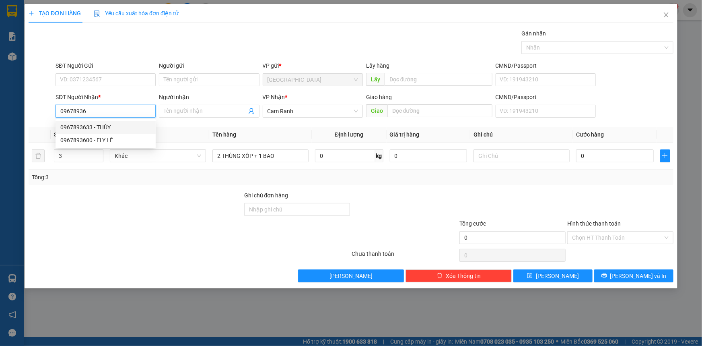
click at [119, 131] on div "0967893633 - THÙY" at bounding box center [105, 127] width 91 height 9
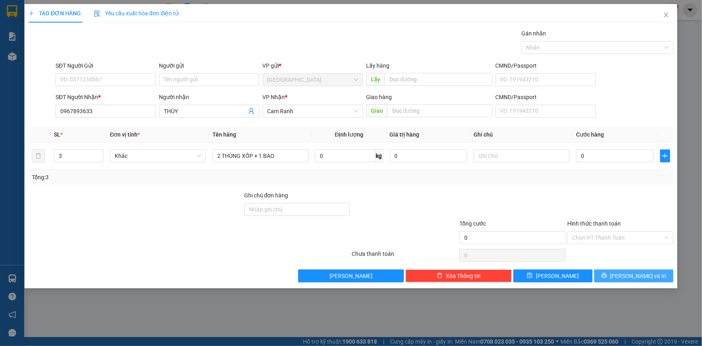
click at [628, 273] on span "[PERSON_NAME] và In" at bounding box center [639, 275] width 56 height 9
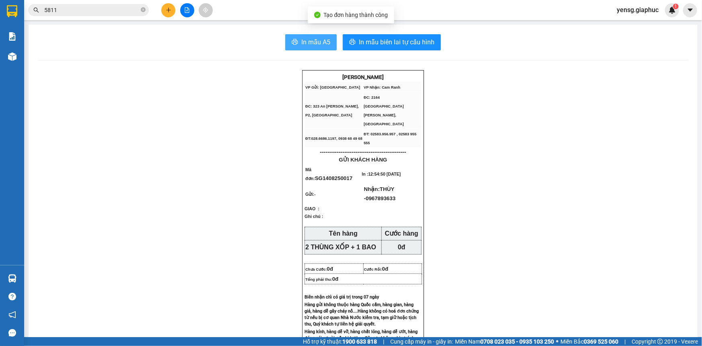
click at [301, 38] on span "In mẫu A5" at bounding box center [315, 42] width 29 height 10
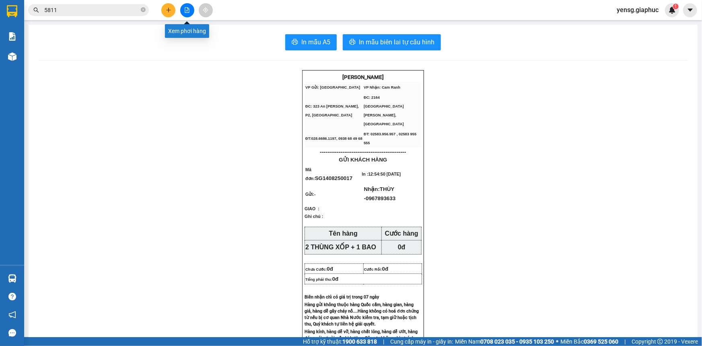
click at [170, 7] on icon "plus" at bounding box center [169, 10] width 6 height 6
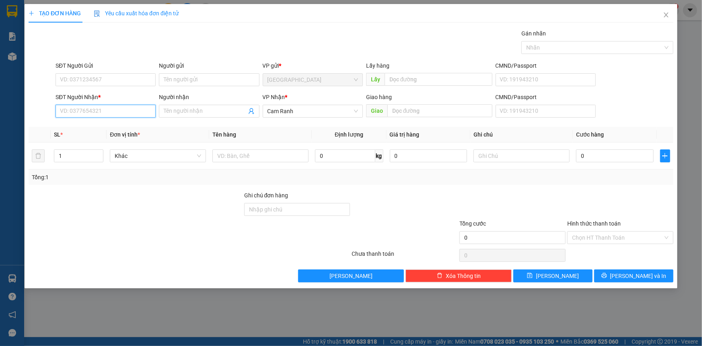
click at [113, 110] on input "SĐT Người Nhận *" at bounding box center [106, 111] width 100 height 13
click at [123, 128] on div "0905650629 - CƯỜNG 629" at bounding box center [105, 127] width 91 height 9
type input "0905650629"
type input "CƯỜNG 629"
type input "0905650629"
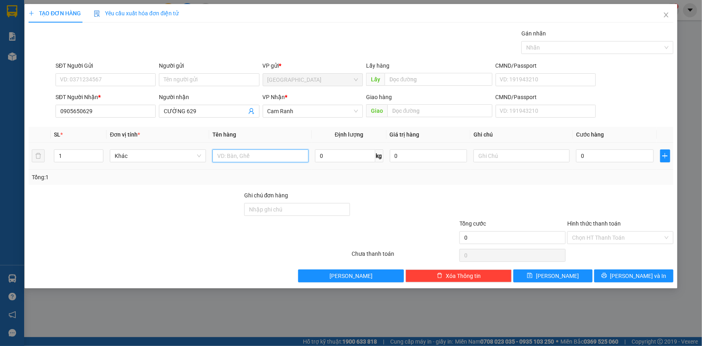
click at [254, 149] on input "text" at bounding box center [260, 155] width 96 height 13
type input "1 CA"
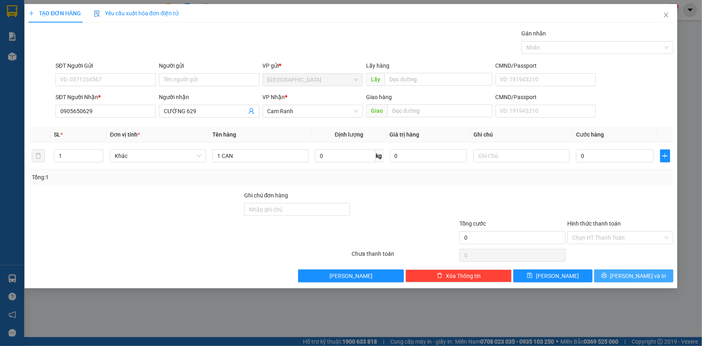
click at [612, 272] on button "[PERSON_NAME] và In" at bounding box center [633, 275] width 79 height 13
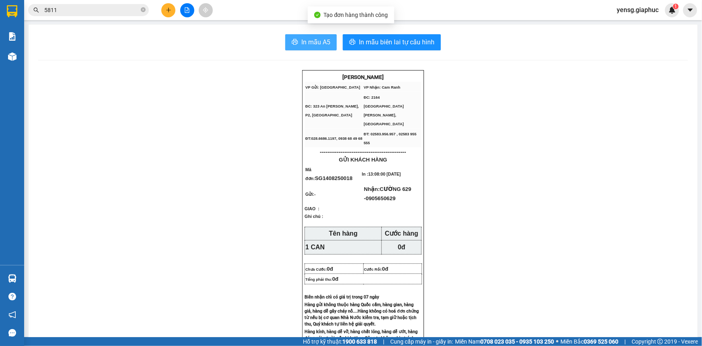
click at [296, 43] on button "In mẫu A5" at bounding box center [311, 42] width 52 height 16
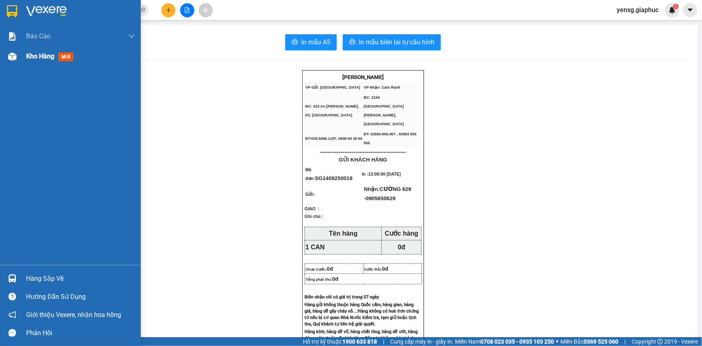
click at [14, 60] on img at bounding box center [12, 56] width 8 height 8
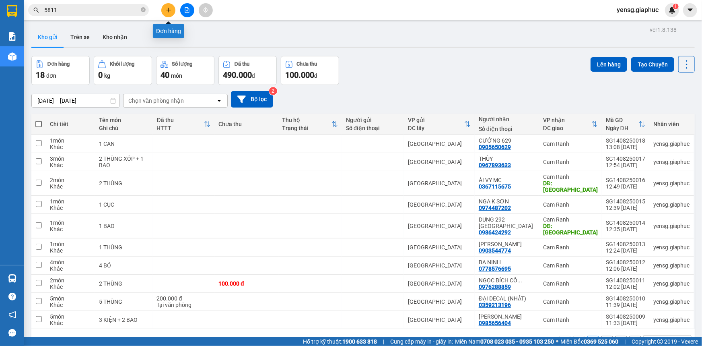
click at [166, 10] on icon "plus" at bounding box center [169, 10] width 6 height 6
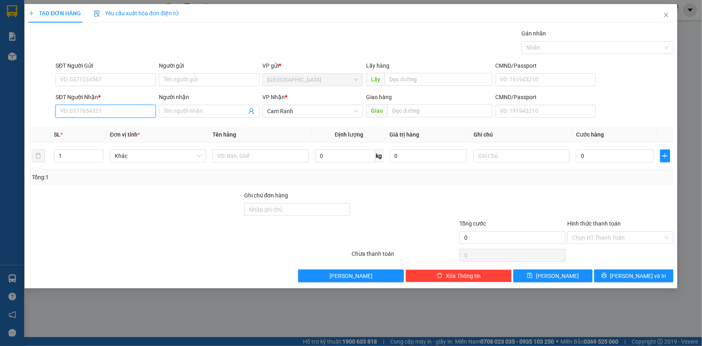
click at [126, 115] on input "SĐT Người Nhận *" at bounding box center [106, 111] width 100 height 13
click at [123, 128] on div "0367115675 - ÁI VY MC" at bounding box center [105, 127] width 91 height 9
type input "0367115675"
type input "ÁI VY MC"
type input "0367115675"
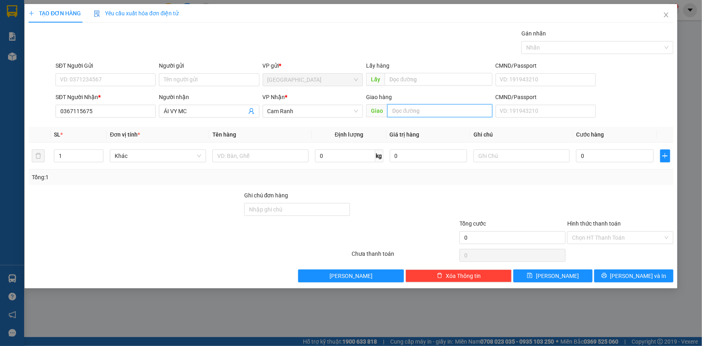
click at [421, 112] on input "text" at bounding box center [440, 110] width 105 height 13
type input "MỸ CA"
drag, startPoint x: 279, startPoint y: 158, endPoint x: 288, endPoint y: 155, distance: 9.3
click at [283, 157] on input "text" at bounding box center [260, 155] width 96 height 13
click at [620, 271] on button "[PERSON_NAME] và In" at bounding box center [633, 275] width 79 height 13
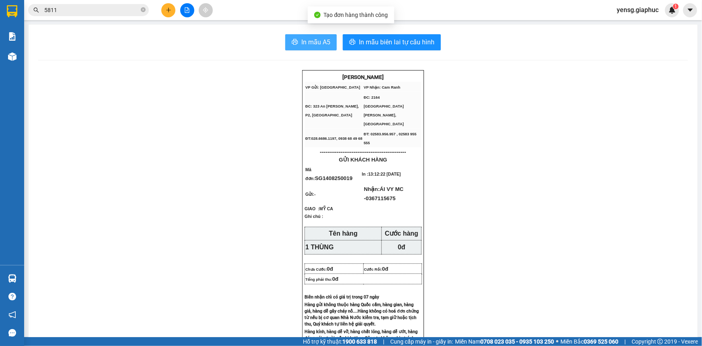
click at [309, 38] on span "In mẫu A5" at bounding box center [315, 42] width 29 height 10
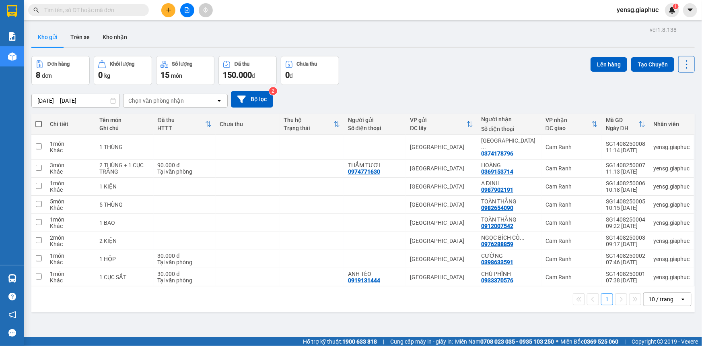
click at [111, 7] on input "text" at bounding box center [91, 10] width 95 height 9
paste input "0374178796"
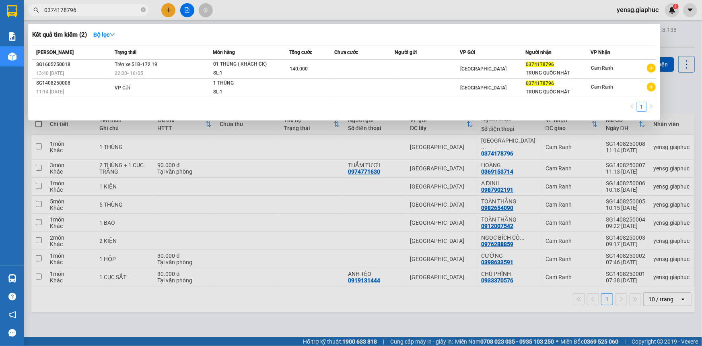
type input "0374178796"
click at [380, 20] on div at bounding box center [351, 173] width 702 height 346
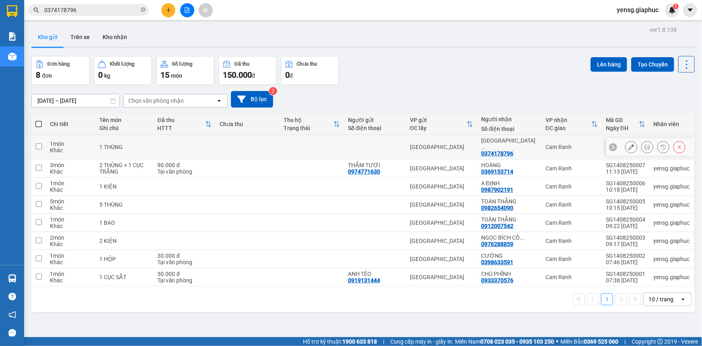
click at [627, 140] on button at bounding box center [631, 147] width 11 height 14
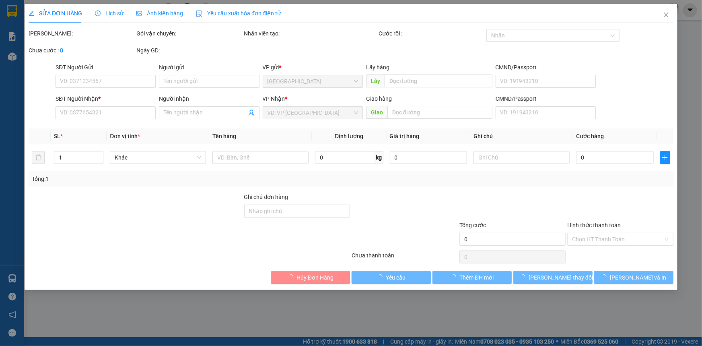
type input "0374178796"
type input "TRUNG QUỐC NHẬT"
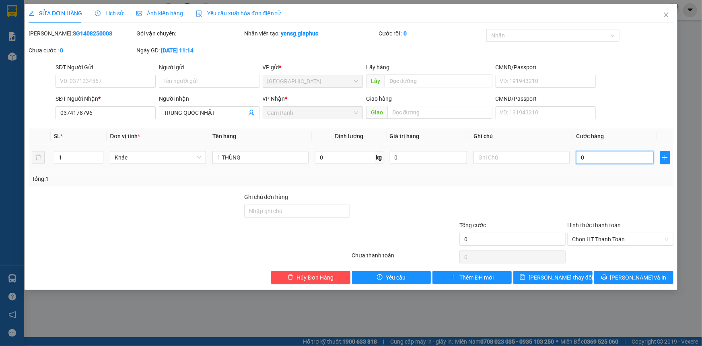
click at [605, 163] on input "0" at bounding box center [615, 157] width 78 height 13
type input "1"
type input "14"
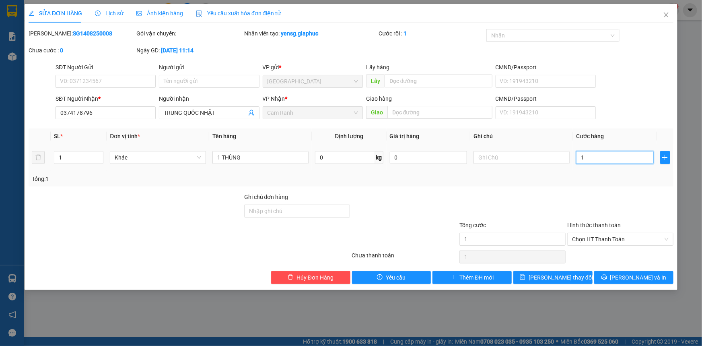
type input "14"
type input "140"
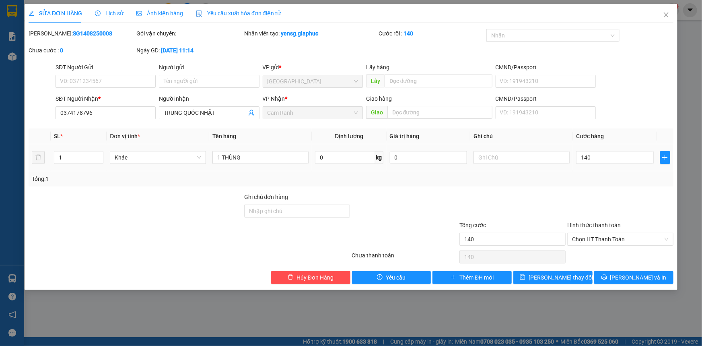
type input "140.000"
click at [601, 167] on td "140.000" at bounding box center [615, 157] width 84 height 27
click at [613, 238] on span "Chọn HT Thanh Toán" at bounding box center [620, 239] width 97 height 12
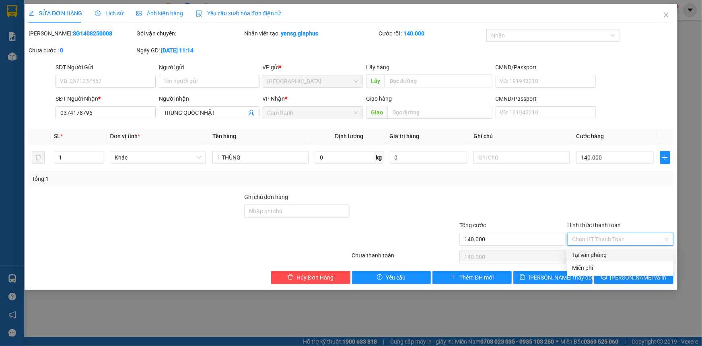
click at [611, 251] on div "Tại văn phòng" at bounding box center [620, 254] width 97 height 9
type input "0"
click at [631, 281] on span "[PERSON_NAME] và In" at bounding box center [639, 277] width 56 height 9
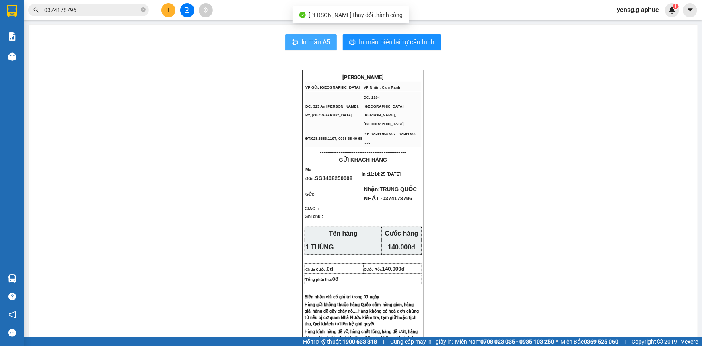
click at [310, 40] on span "In mẫu A5" at bounding box center [315, 42] width 29 height 10
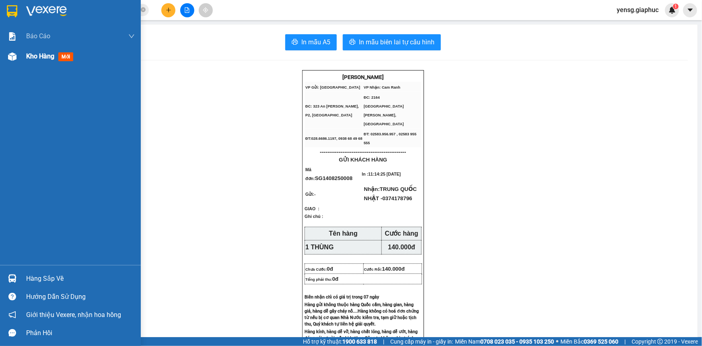
drag, startPoint x: 9, startPoint y: 56, endPoint x: 19, endPoint y: 58, distance: 9.8
click at [9, 56] on img at bounding box center [12, 56] width 8 height 8
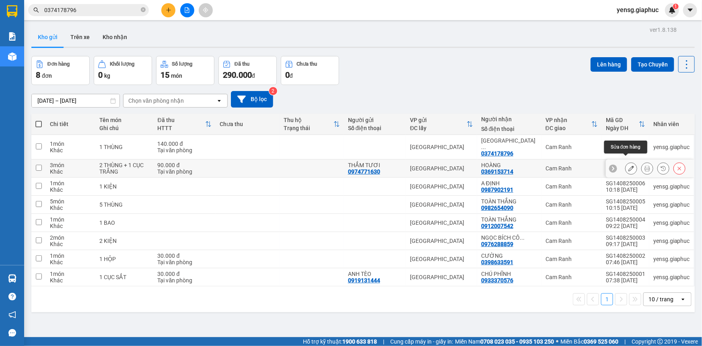
click at [645, 165] on icon at bounding box center [648, 168] width 6 height 6
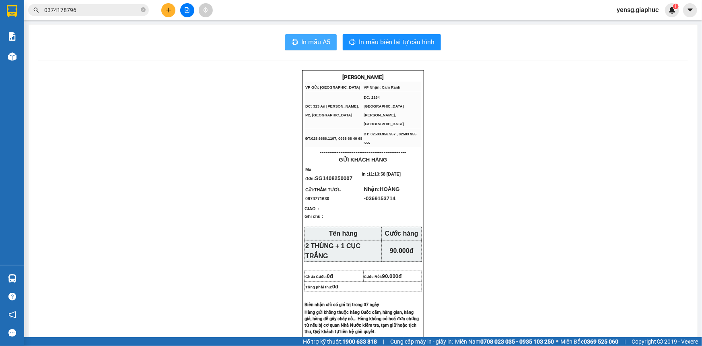
click at [309, 41] on span "In mẫu A5" at bounding box center [315, 42] width 29 height 10
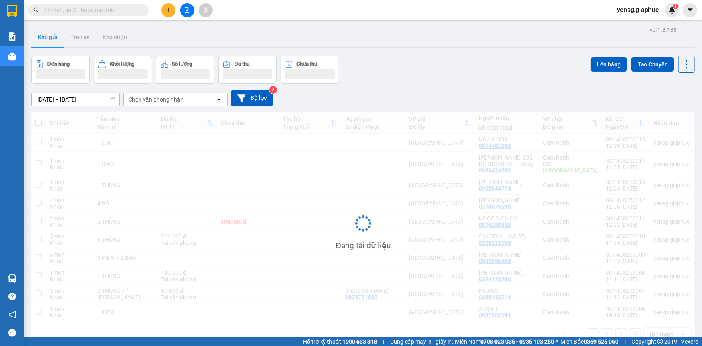
click at [129, 14] on input "text" at bounding box center [91, 10] width 95 height 9
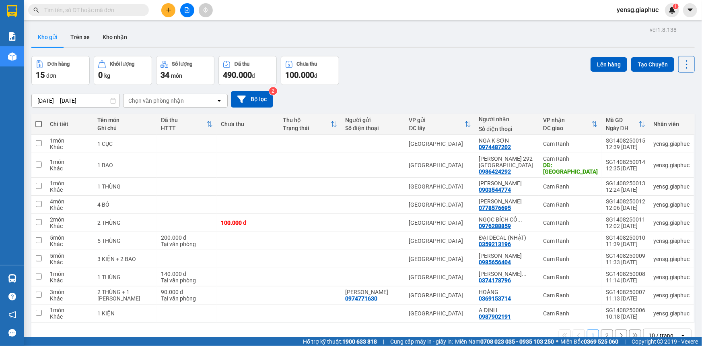
type input "A"
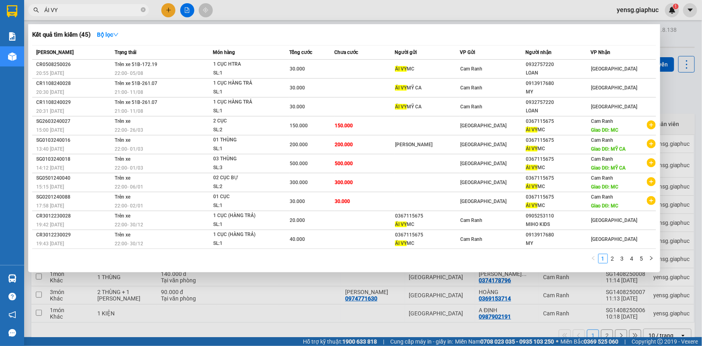
type input "ÁI VY"
